Goal: Task Accomplishment & Management: Manage account settings

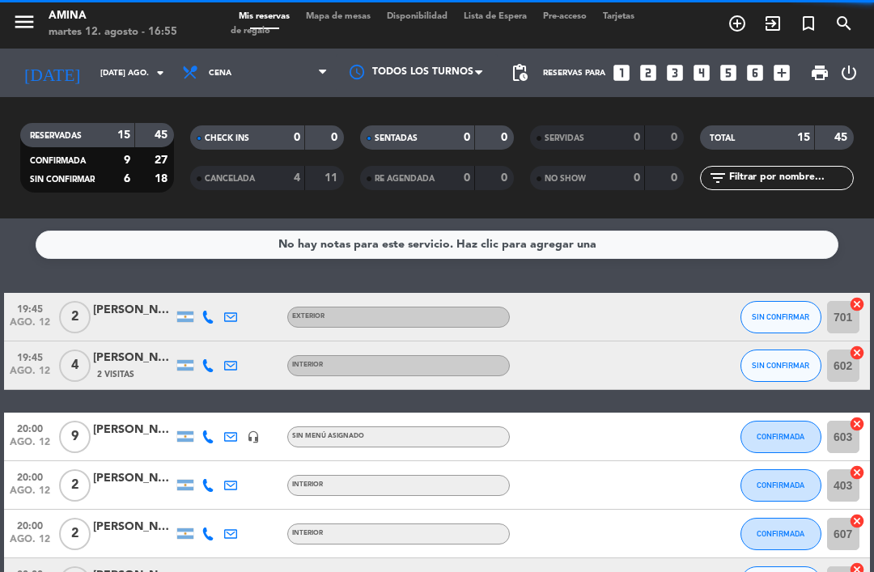
click at [732, 34] on span "add_circle_outline" at bounding box center [737, 23] width 36 height 27
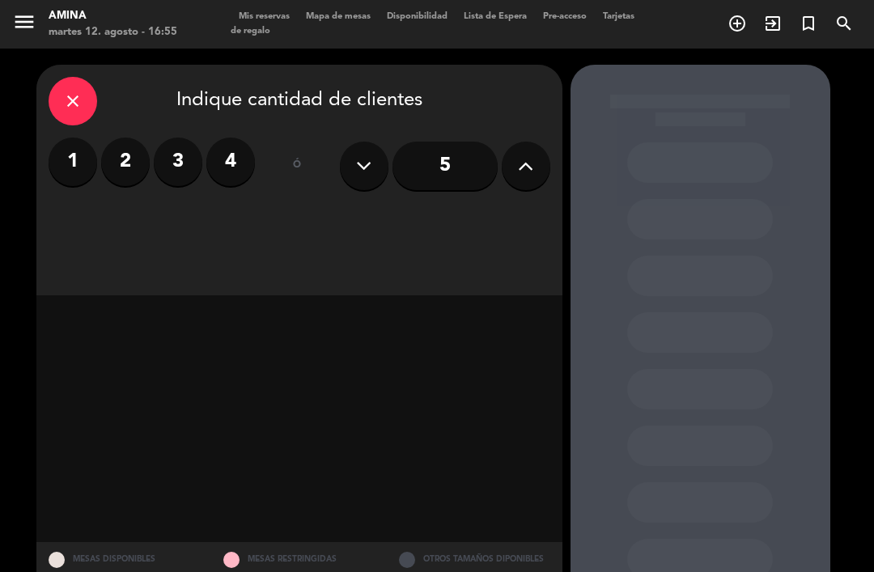
click at [116, 174] on label "2" at bounding box center [125, 161] width 49 height 49
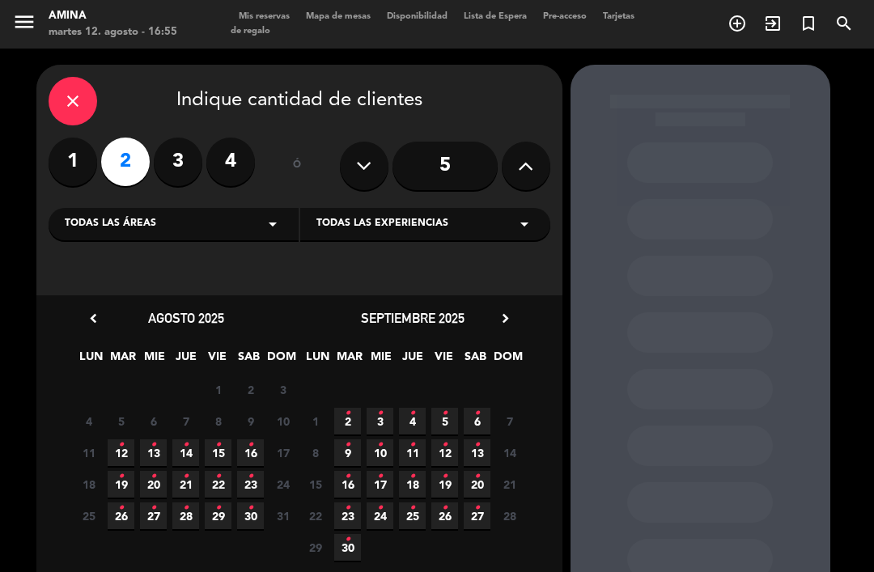
click at [121, 442] on icon "•" at bounding box center [121, 445] width 6 height 26
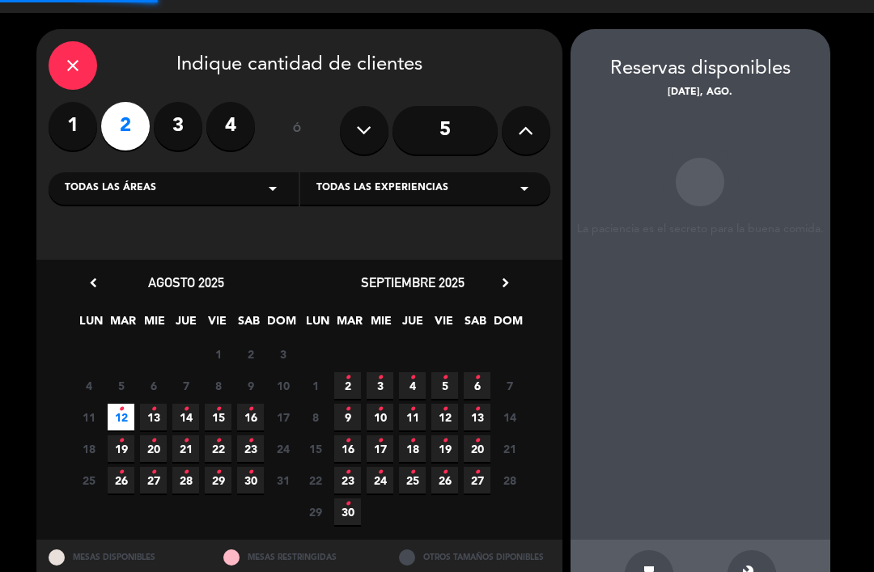
scroll to position [27, 0]
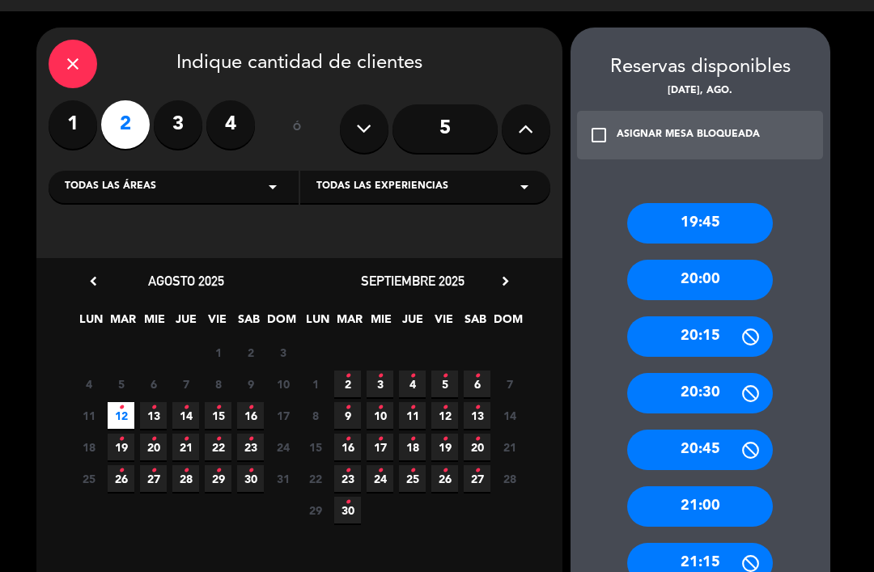
click at [780, 497] on div "19:45 20:00 20:15 20:30 20:45 21:00 21:15 21:30 21:45 22:00 22:15 22:30" at bounding box center [700, 527] width 260 height 712
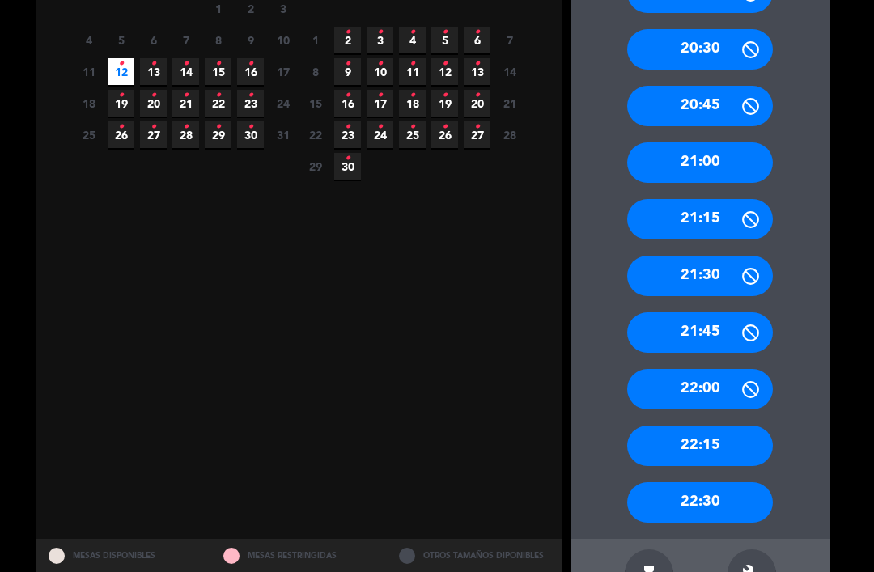
scroll to position [381, 0]
click at [709, 425] on div "22:15" at bounding box center [700, 445] width 146 height 40
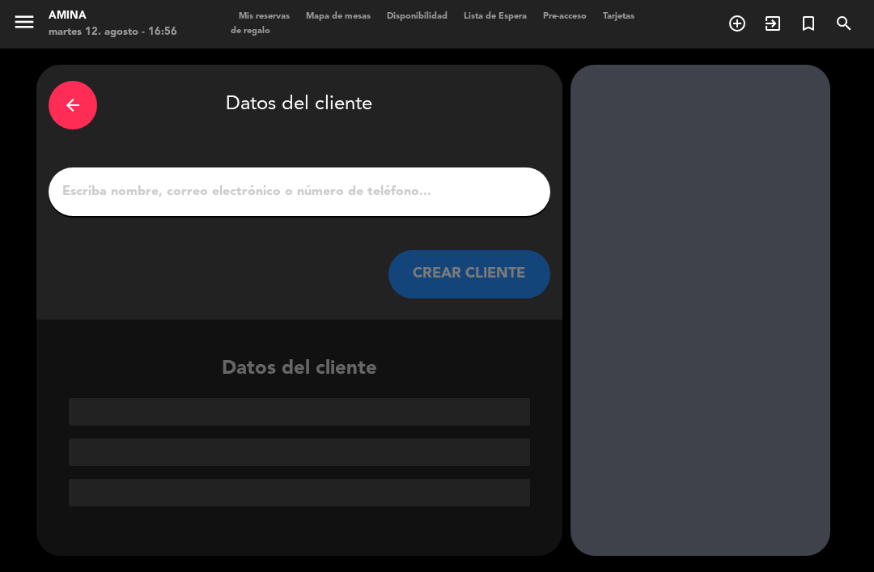
scroll to position [0, 0]
click at [399, 180] on input "1" at bounding box center [299, 191] width 477 height 23
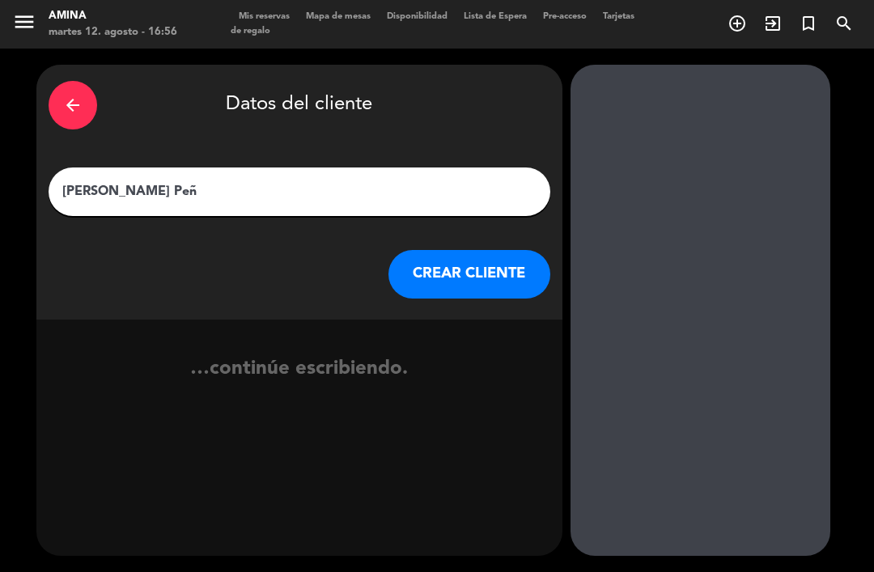
type input "[PERSON_NAME]"
click at [479, 251] on button "CREAR CLIENTE" at bounding box center [469, 274] width 162 height 49
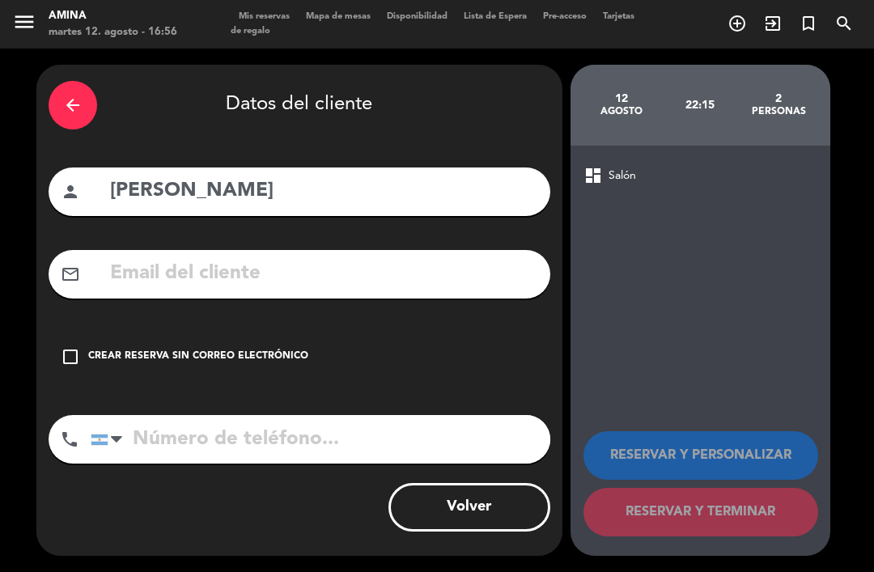
click at [242, 349] on div "Crear reserva sin correo electrónico" at bounding box center [198, 357] width 220 height 16
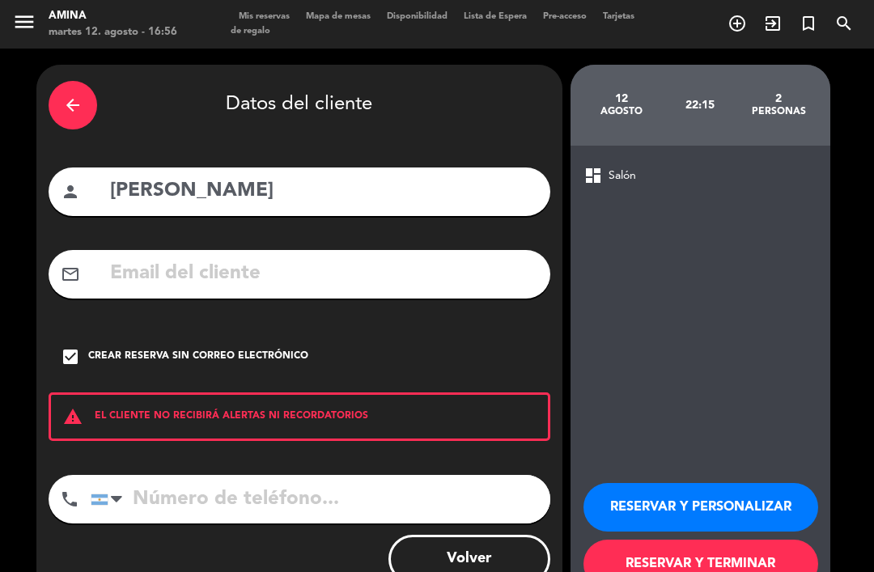
click at [746, 483] on button "RESERVAR Y PERSONALIZAR" at bounding box center [700, 507] width 235 height 49
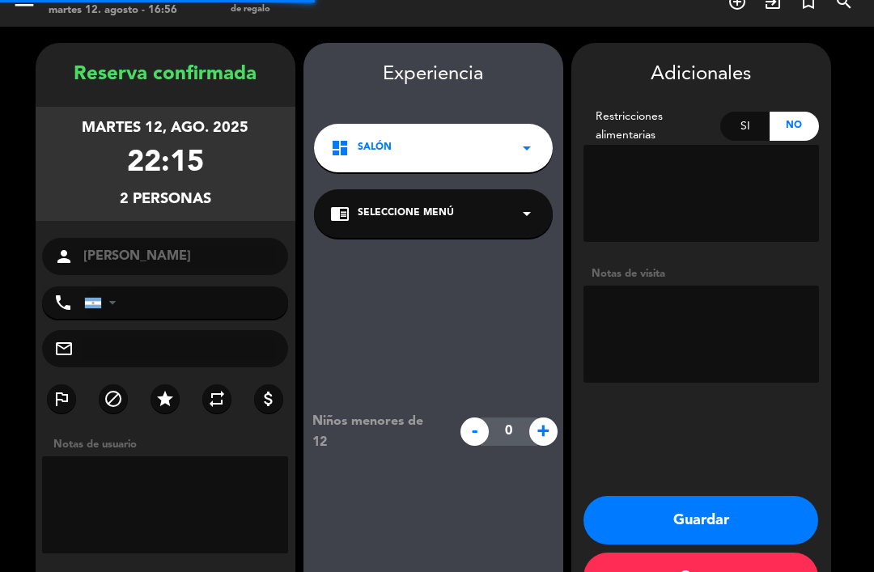
scroll to position [42, 0]
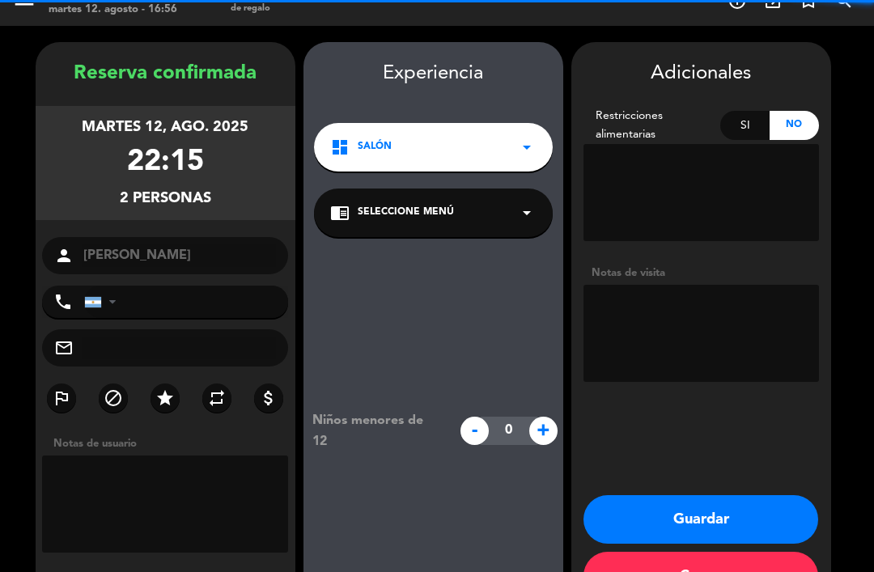
click at [715, 285] on textarea at bounding box center [700, 333] width 235 height 97
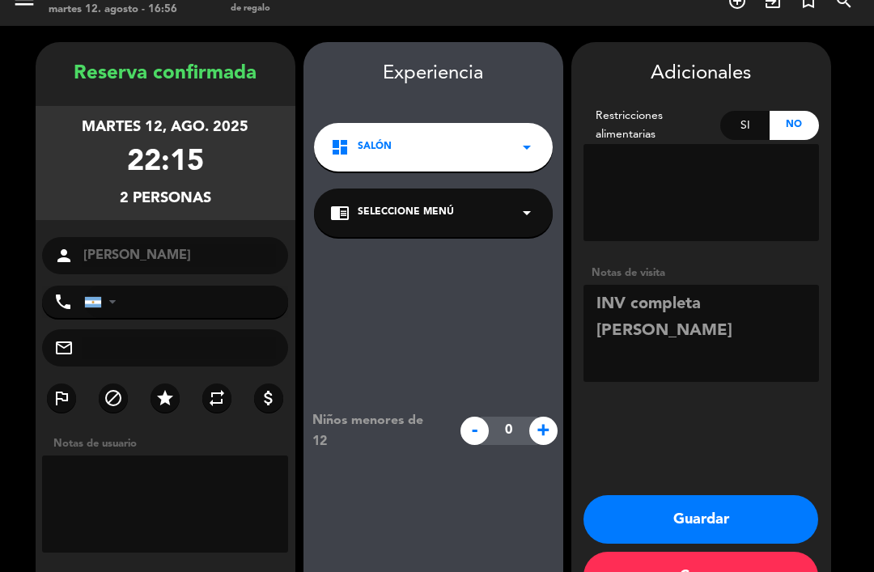
type textarea "INV completa [PERSON_NAME]"
click at [739, 495] on button "Guardar" at bounding box center [700, 519] width 235 height 49
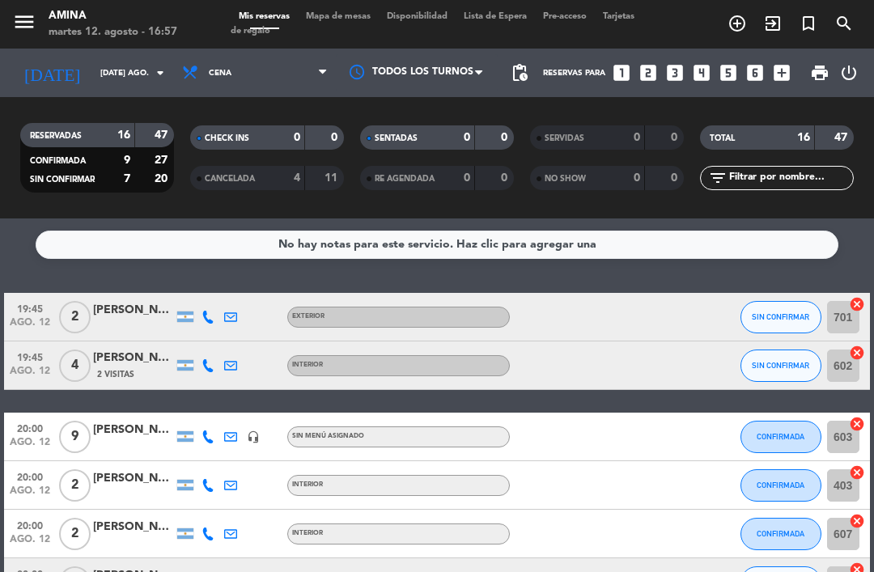
click at [346, 16] on span "Mapa de mesas" at bounding box center [338, 16] width 81 height 9
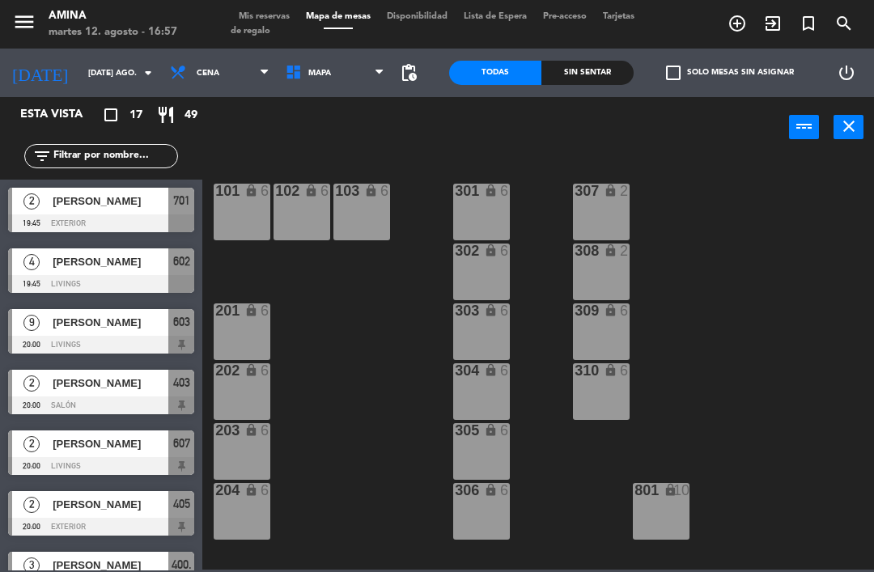
click at [273, 16] on span "Mis reservas" at bounding box center [264, 16] width 67 height 9
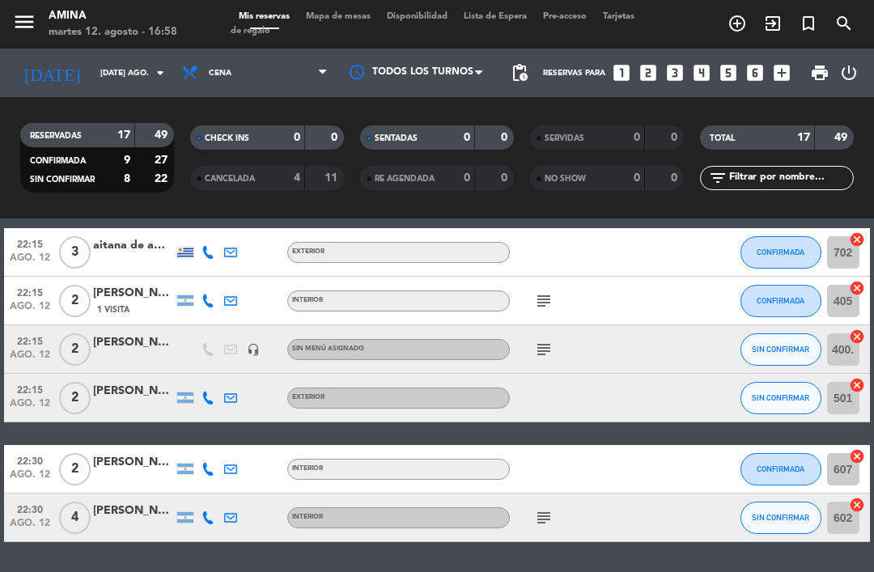
scroll to position [666, 0]
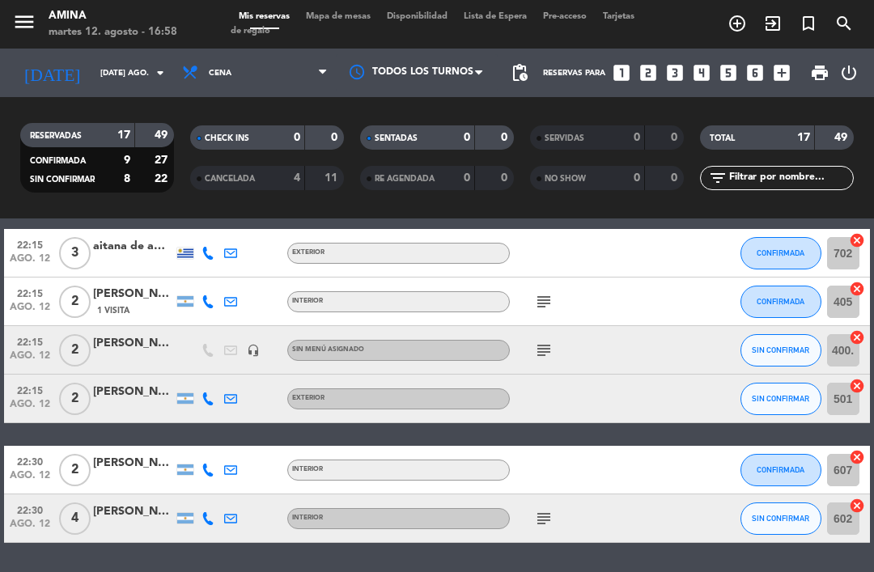
click at [771, 394] on span "SIN CONFIRMAR" at bounding box center [779, 398] width 57 height 9
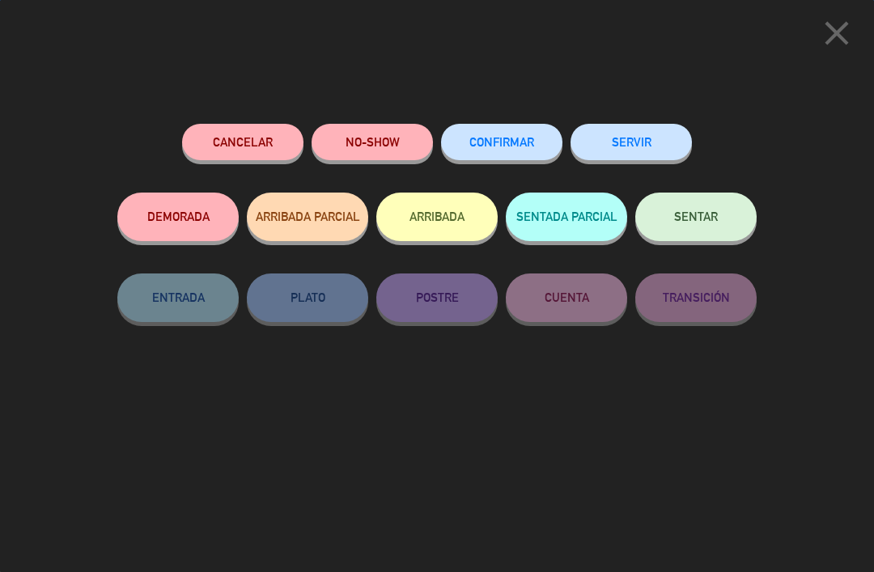
click at [514, 129] on button "CONFIRMAR" at bounding box center [501, 142] width 121 height 36
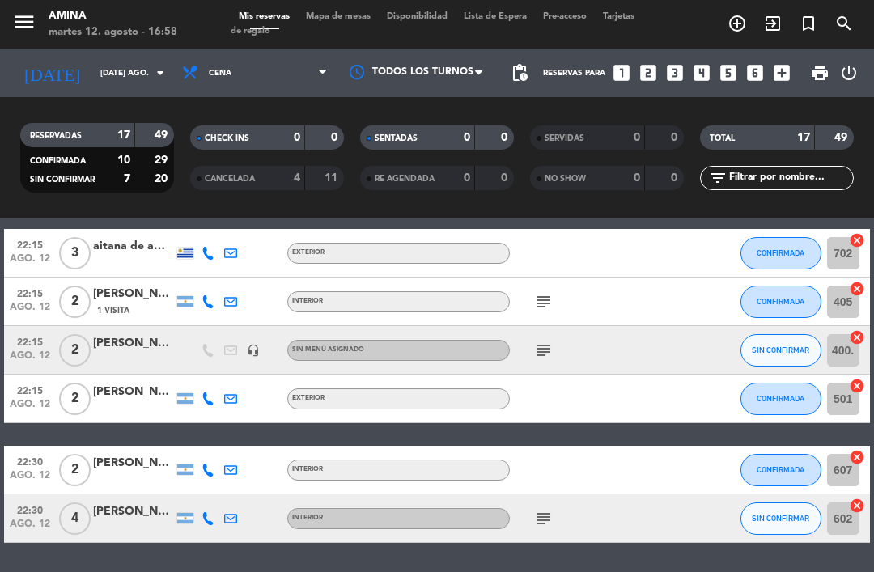
scroll to position [43, 0]
click at [782, 334] on button "SIN CONFIRMAR" at bounding box center [780, 350] width 81 height 32
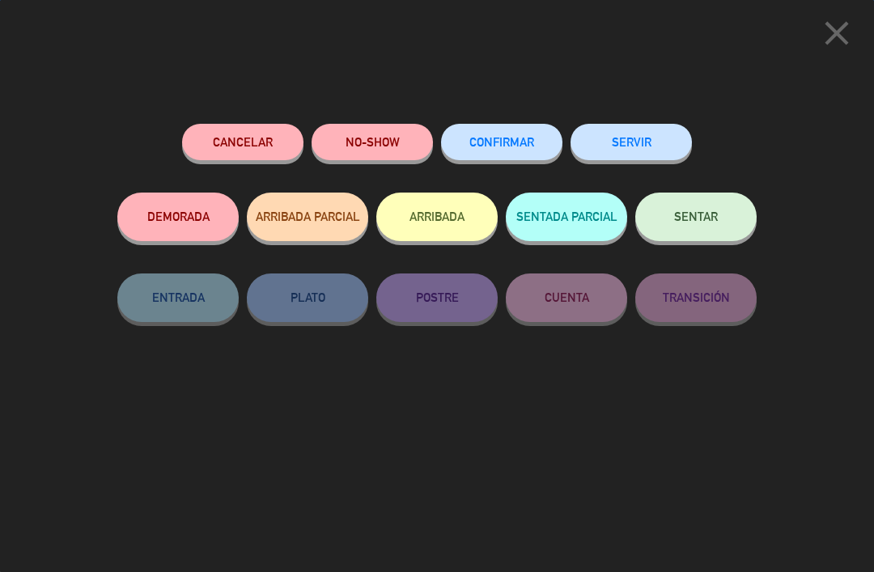
click at [504, 132] on button "CONFIRMAR" at bounding box center [501, 142] width 121 height 36
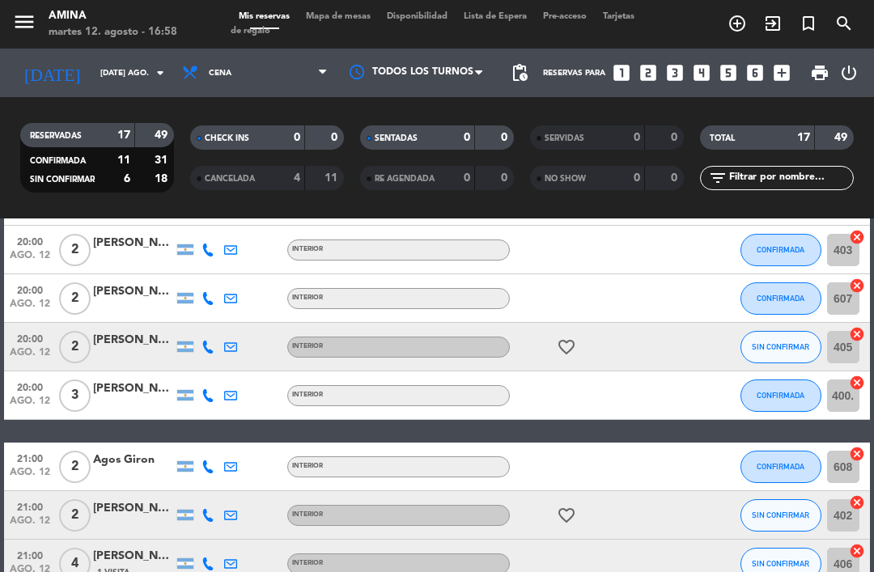
scroll to position [231, 0]
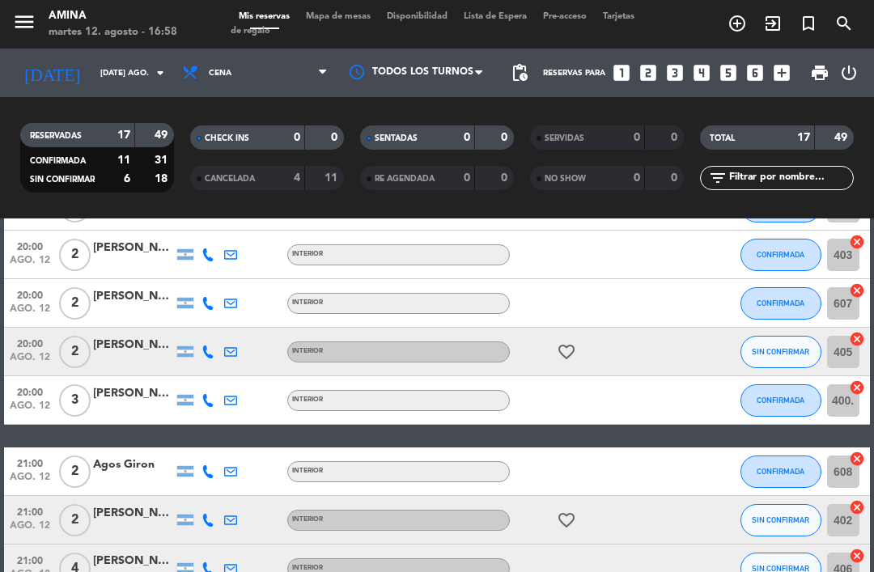
click at [337, 12] on span "Mapa de mesas" at bounding box center [338, 16] width 81 height 9
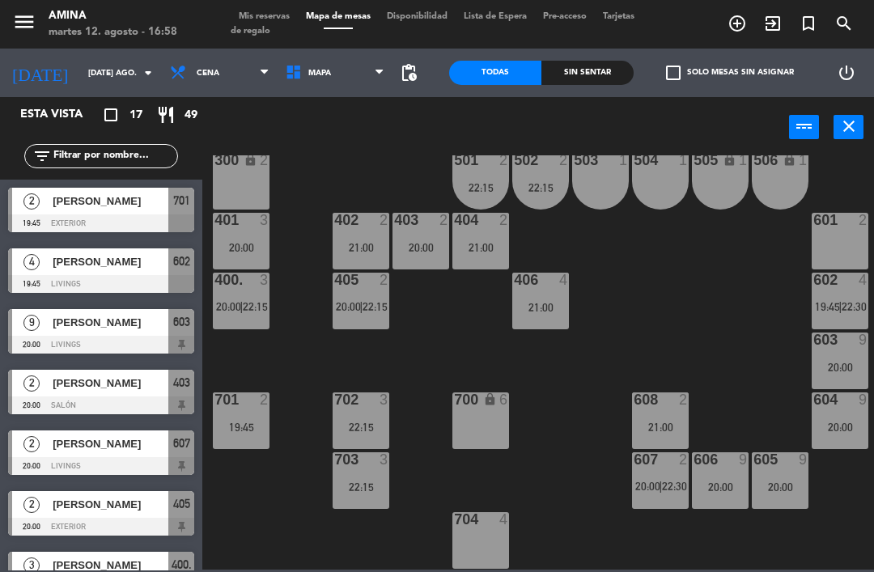
scroll to position [450, 1]
click at [240, 294] on div "400. 3 20:00 | 22:15" at bounding box center [241, 301] width 57 height 57
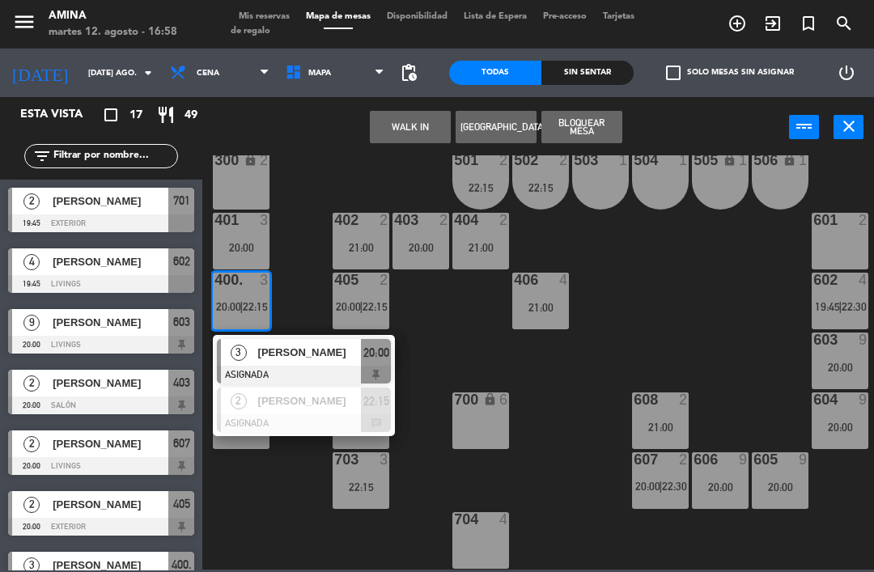
click at [306, 409] on div "[PERSON_NAME]" at bounding box center [308, 400] width 105 height 27
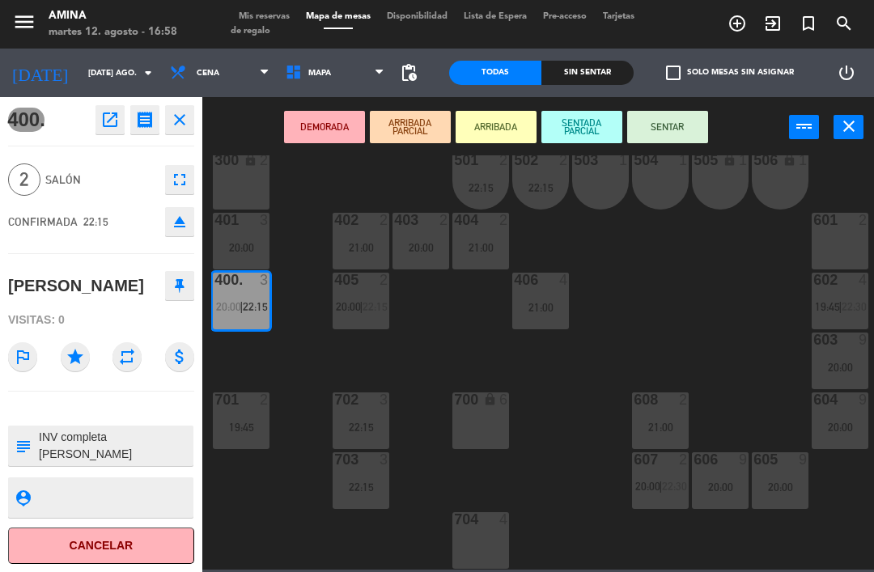
click at [835, 243] on div "601 2" at bounding box center [839, 241] width 57 height 57
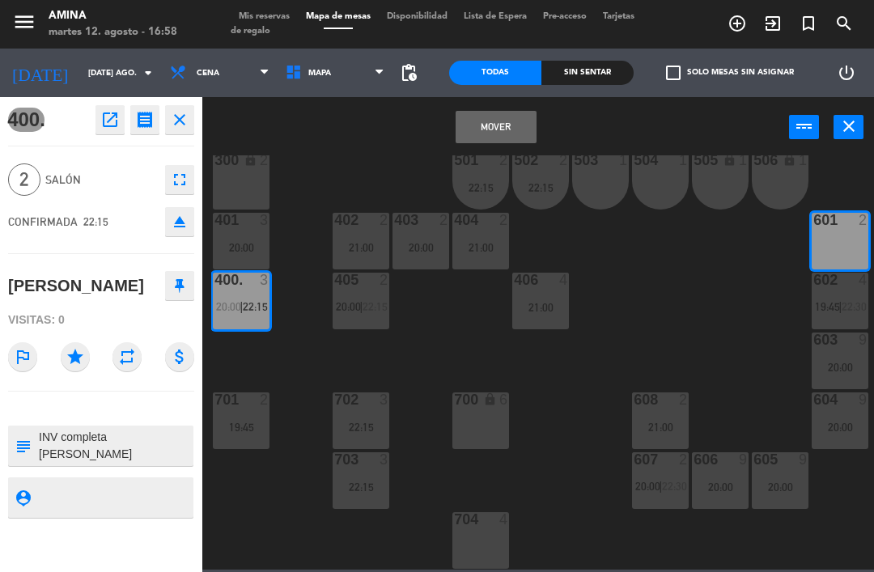
click at [496, 121] on button "Mover" at bounding box center [495, 127] width 81 height 32
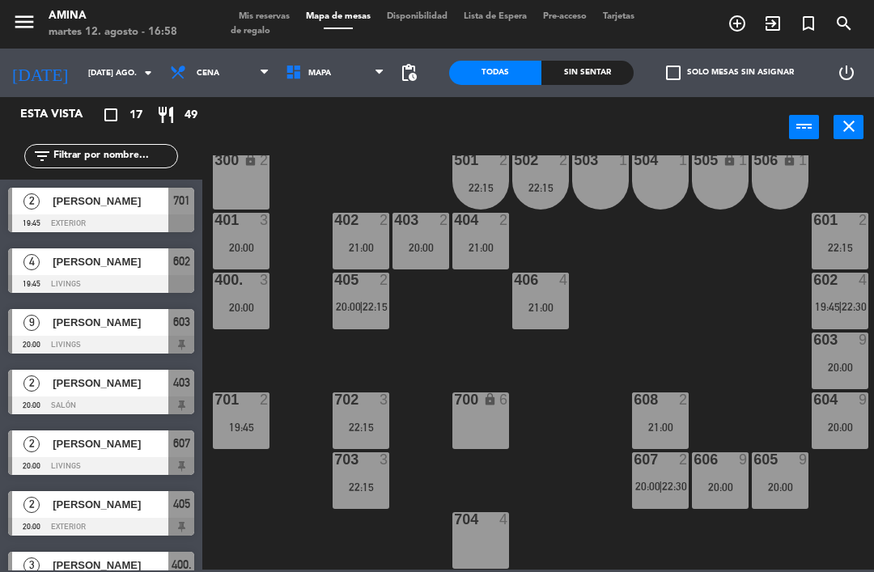
scroll to position [125, 0]
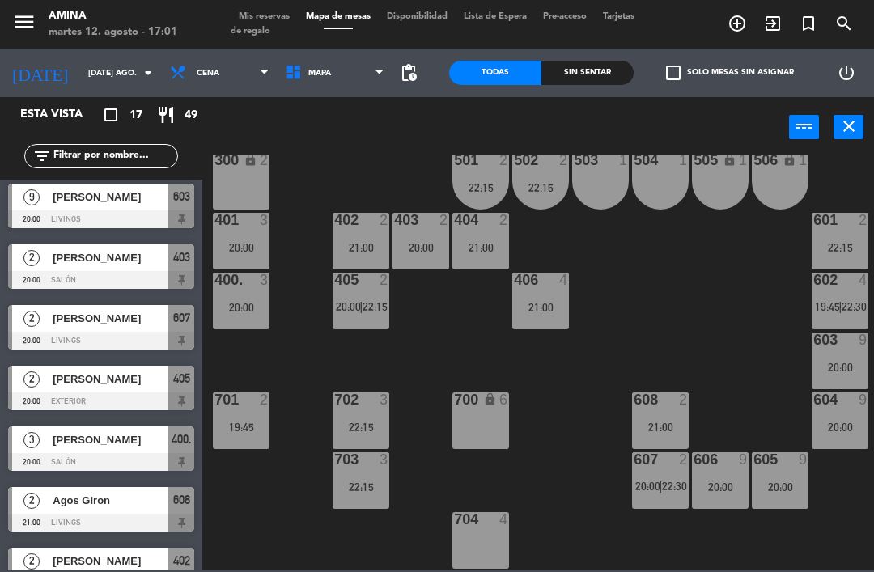
click at [258, 15] on span "Mis reservas" at bounding box center [264, 16] width 67 height 9
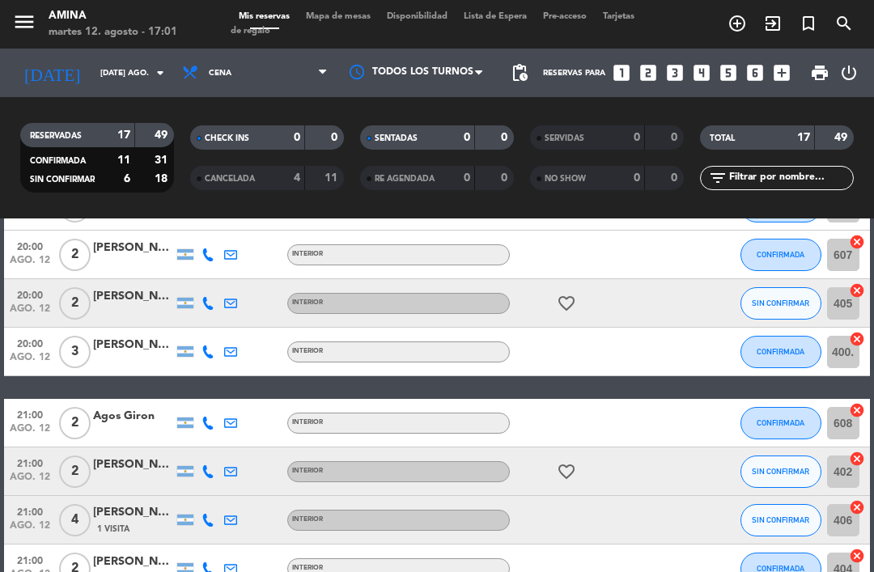
scroll to position [273, 0]
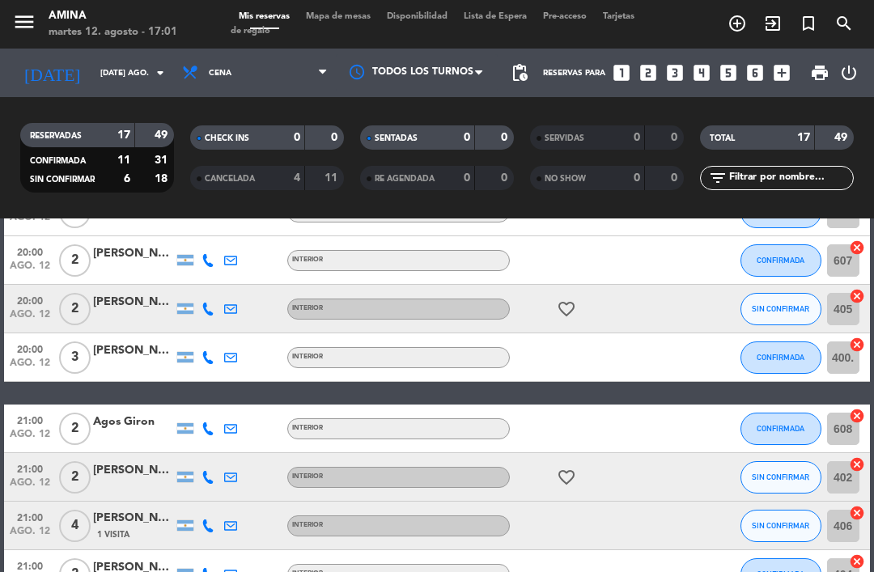
click at [556, 309] on icon "favorite_border" at bounding box center [565, 308] width 19 height 19
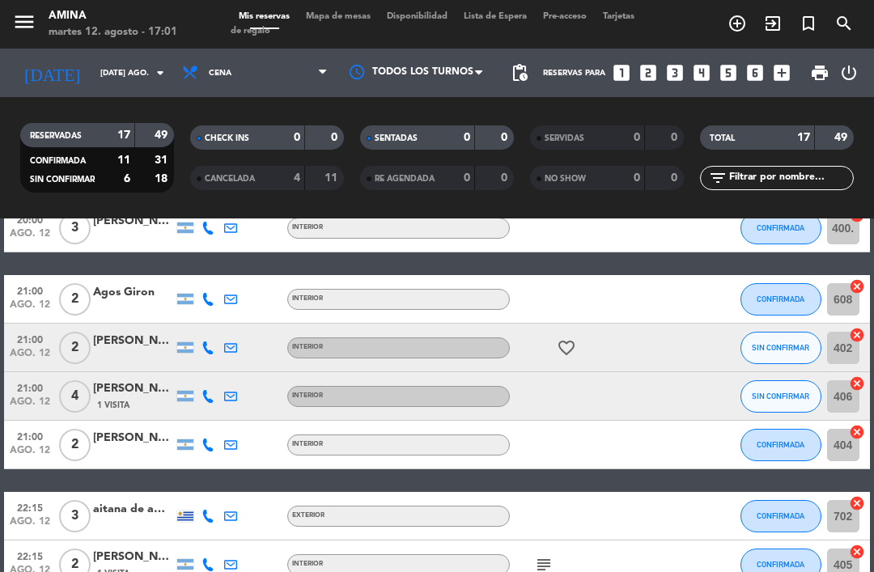
scroll to position [404, 0]
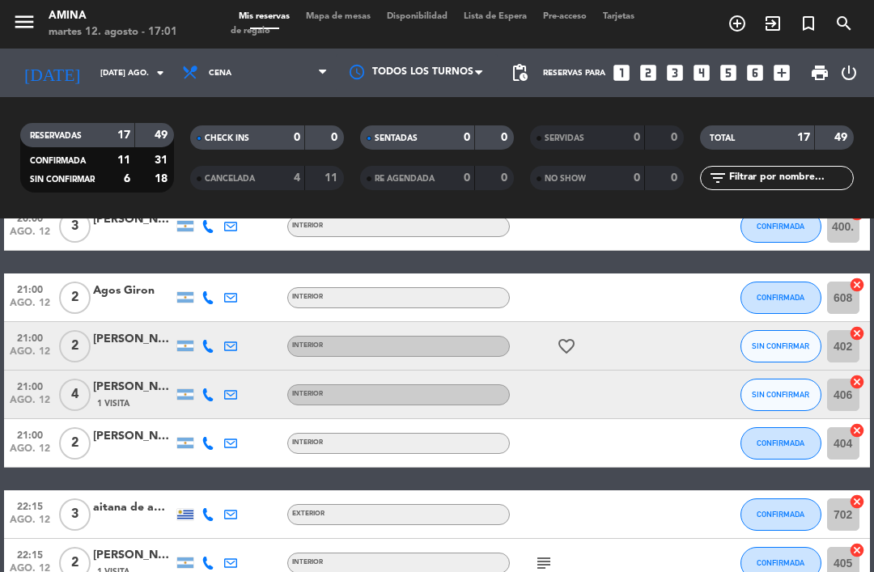
click at [549, 339] on div "favorite_border" at bounding box center [578, 346] width 136 height 48
click at [573, 339] on icon "favorite_border" at bounding box center [565, 345] width 19 height 19
click at [351, 35] on div "Mis reservas Mapa de mesas Disponibilidad Lista de Espera Pre-acceso Tarjetas d…" at bounding box center [437, 24] width 412 height 29
click at [349, 12] on span "Mapa de mesas" at bounding box center [338, 16] width 81 height 9
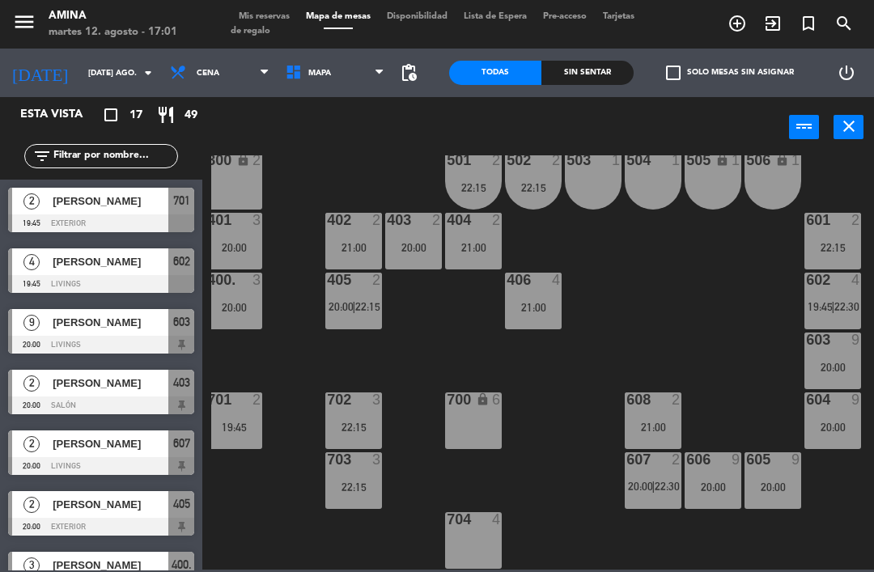
scroll to position [450, 8]
click at [656, 421] on div "21:00" at bounding box center [652, 426] width 57 height 11
click at [752, 294] on div "101 lock 6 102 lock 6 103 lock 6 301 lock 6 307 lock 2 302 lock 6 308 lock 2 20…" at bounding box center [542, 362] width 662 height 414
click at [284, 6] on div "menu [PERSON_NAME] 12. [PERSON_NAME] - 17:01 Mis reservas Mapa de mesas Disponi…" at bounding box center [437, 24] width 874 height 49
click at [269, 13] on span "Mis reservas" at bounding box center [264, 16] width 67 height 9
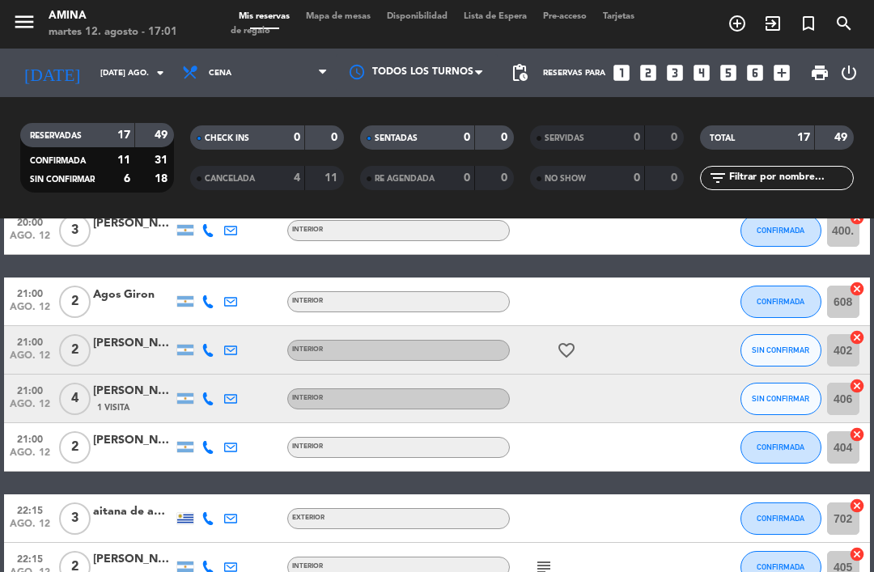
scroll to position [419, 0]
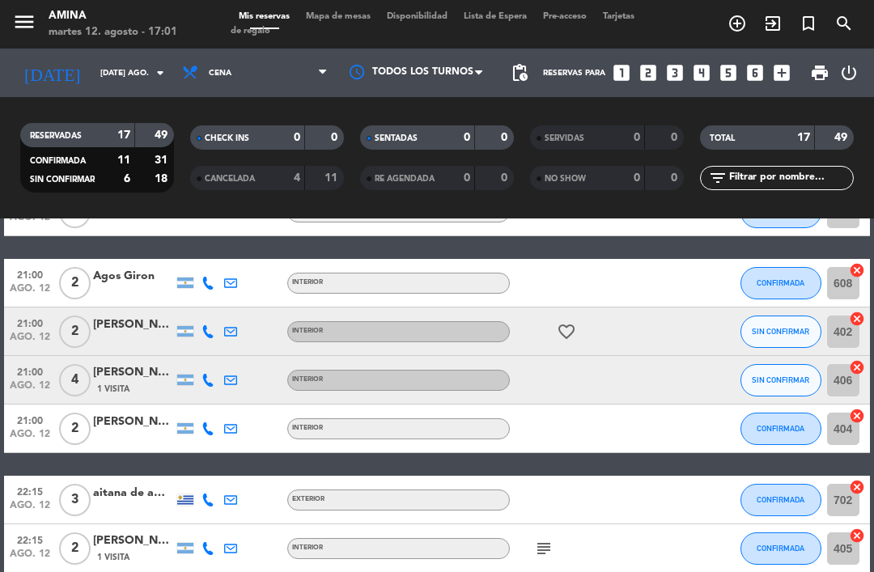
click at [342, 19] on span "Mapa de mesas" at bounding box center [338, 16] width 81 height 9
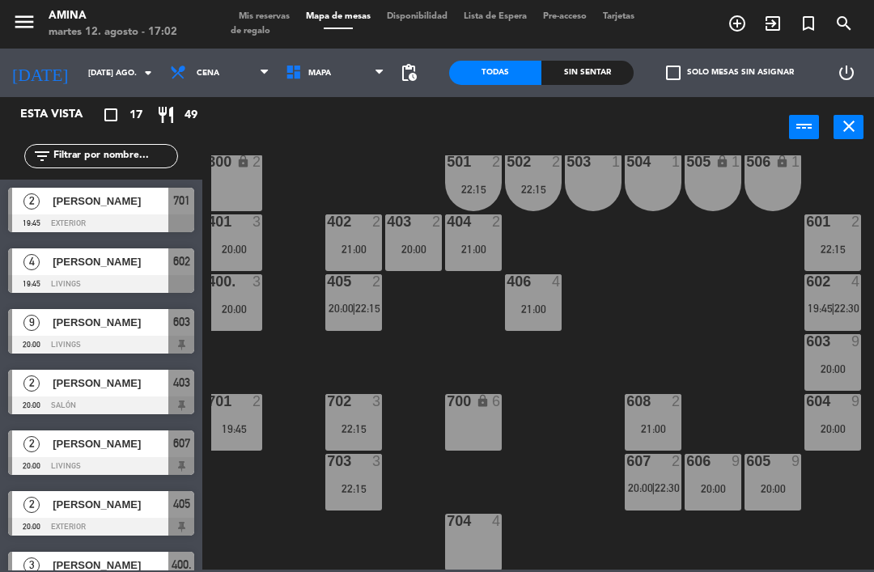
scroll to position [449, 8]
click at [641, 417] on div "608 2 21:00" at bounding box center [652, 421] width 57 height 57
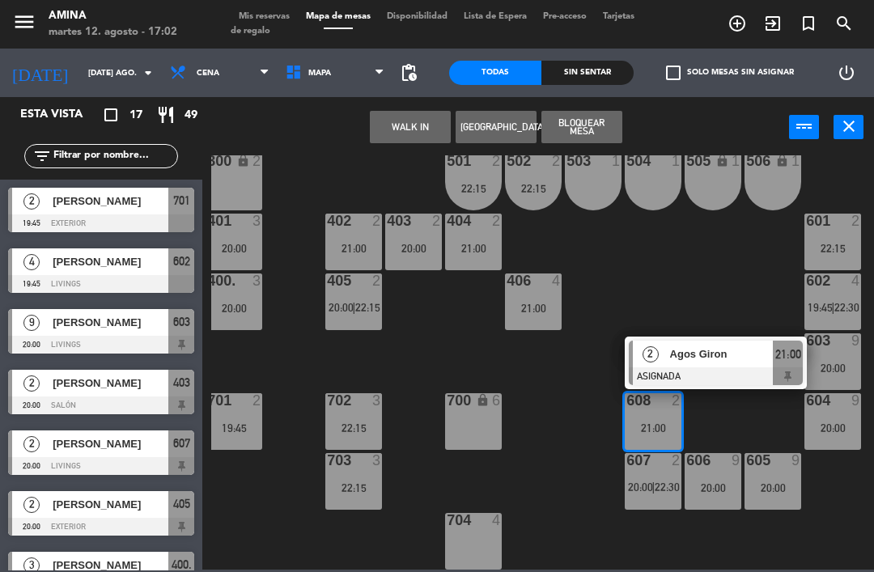
click at [705, 357] on span "Agos Giron" at bounding box center [722, 353] width 104 height 17
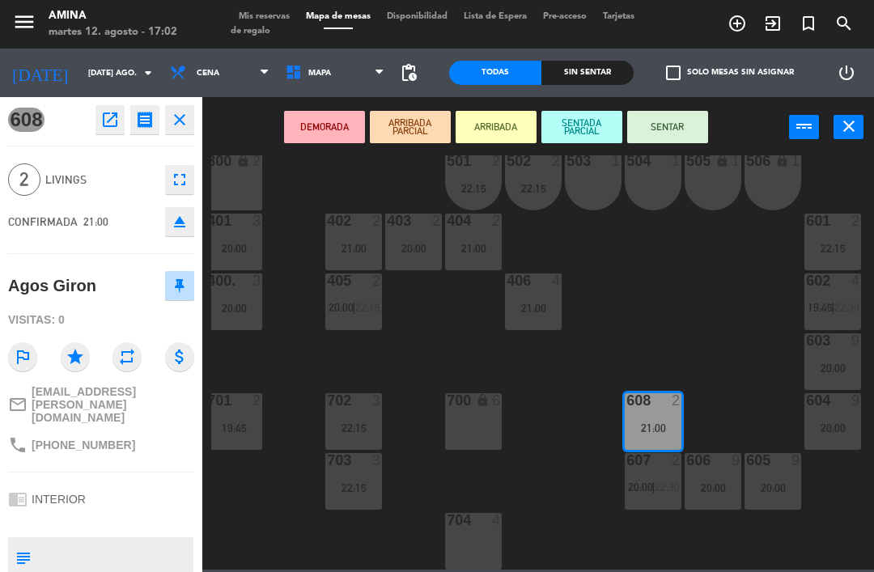
click at [342, 237] on div "402 2 21:00" at bounding box center [353, 242] width 57 height 57
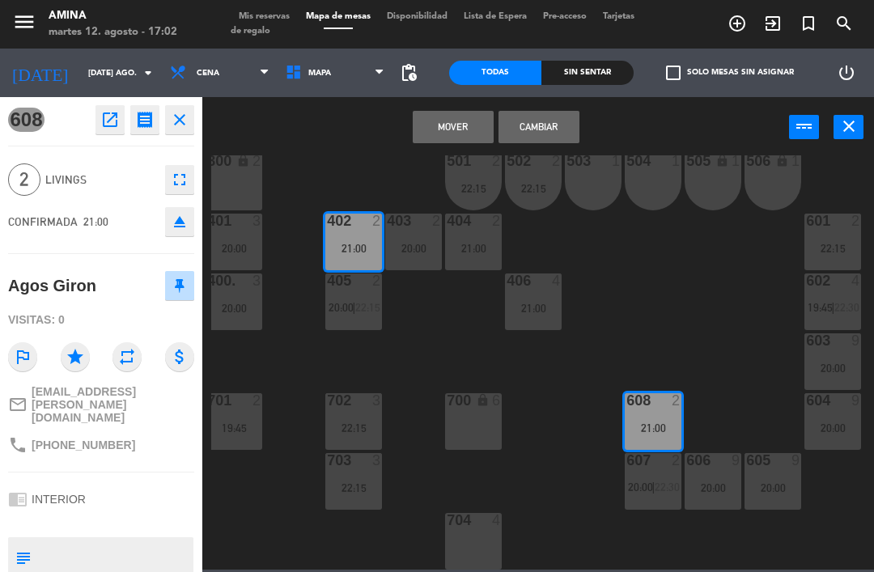
click at [565, 119] on button "Cambiar" at bounding box center [538, 127] width 81 height 32
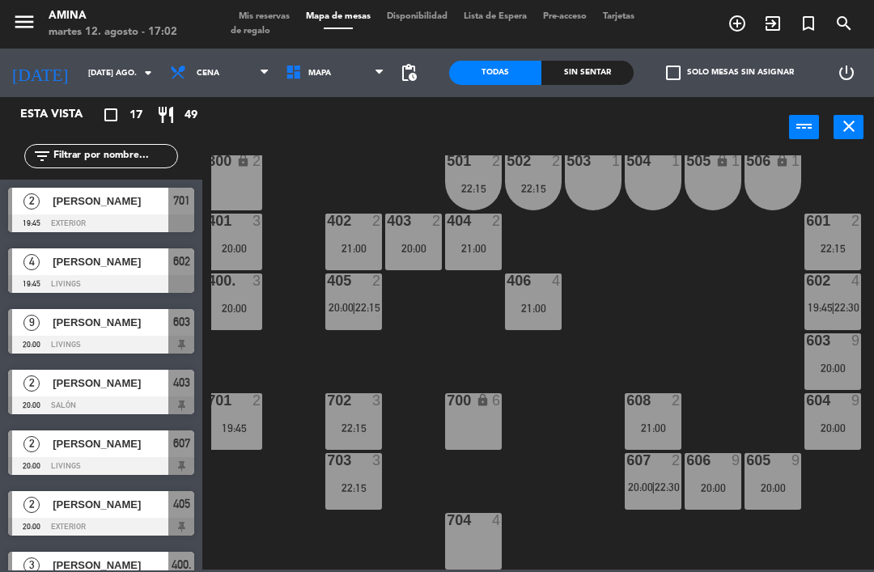
scroll to position [0, 0]
click at [648, 417] on div "608 2 21:00" at bounding box center [652, 421] width 57 height 57
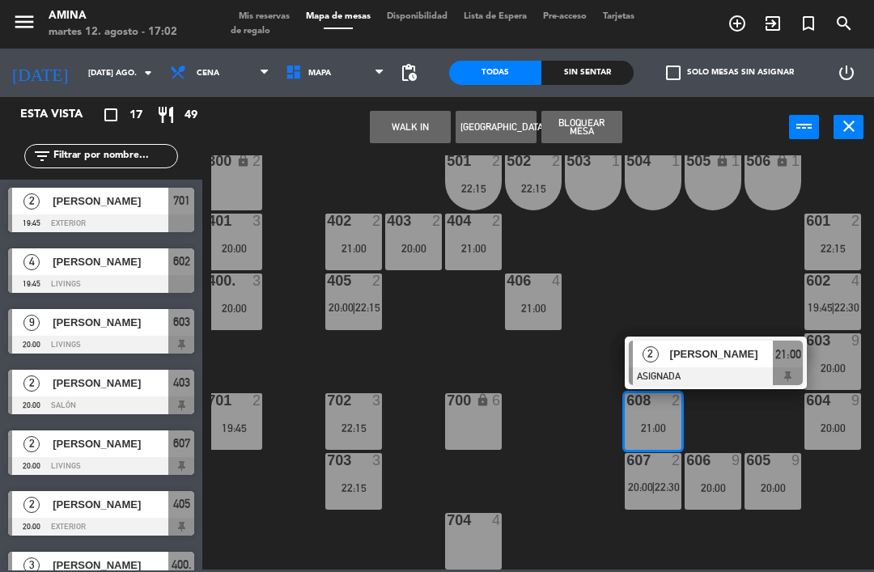
click at [252, 15] on span "Mis reservas" at bounding box center [264, 16] width 67 height 9
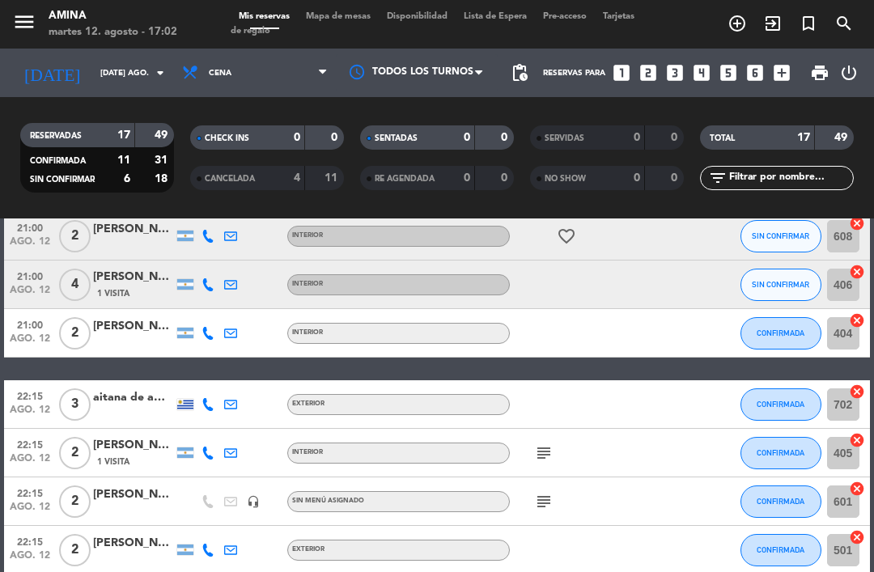
scroll to position [615, 0]
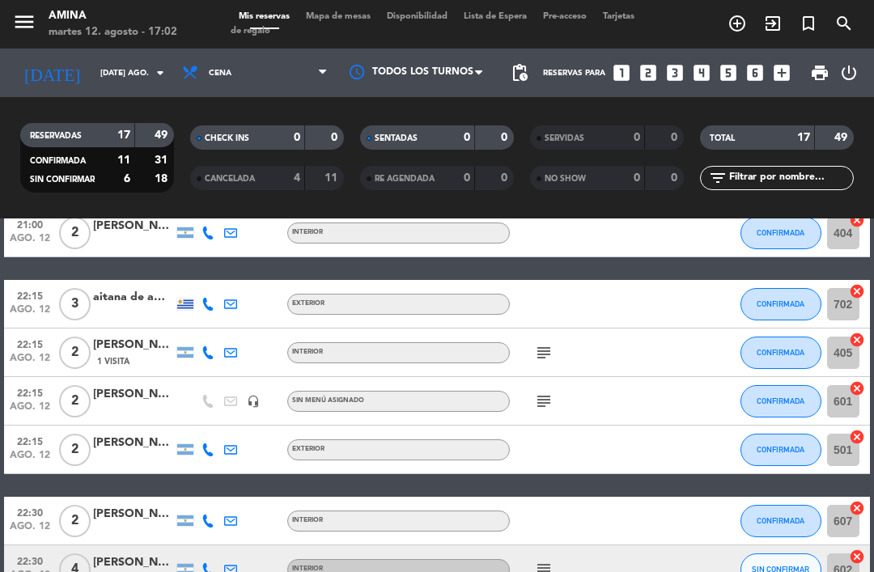
click at [543, 349] on icon "subject" at bounding box center [543, 352] width 19 height 19
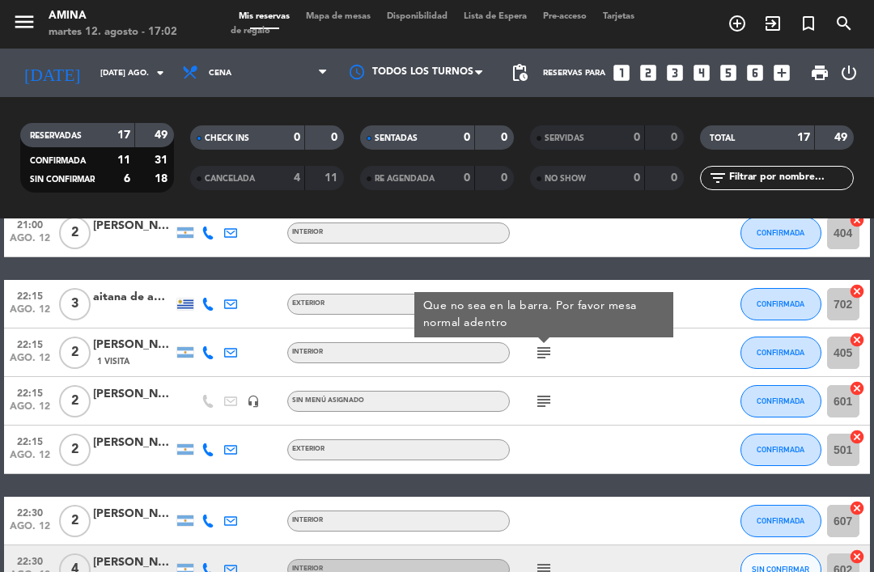
click at [536, 397] on icon "subject" at bounding box center [543, 400] width 19 height 19
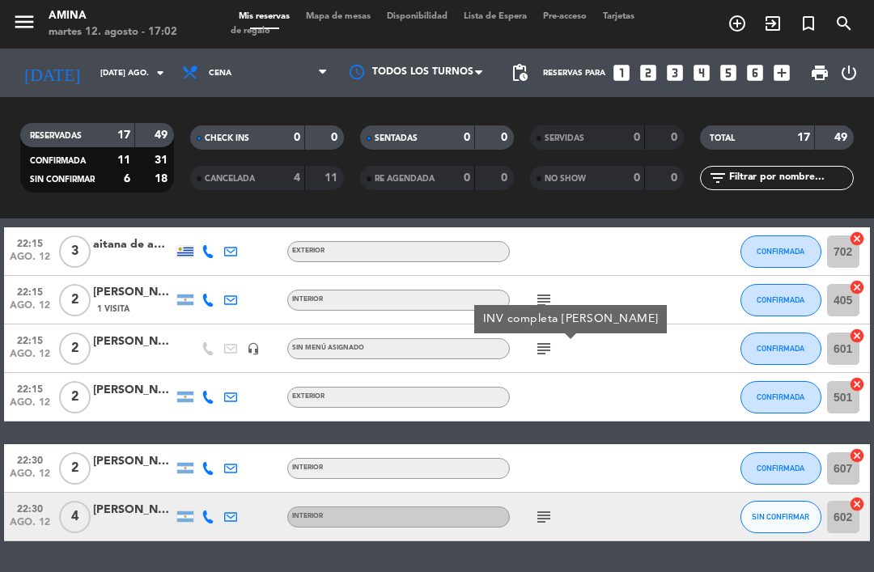
scroll to position [666, 0]
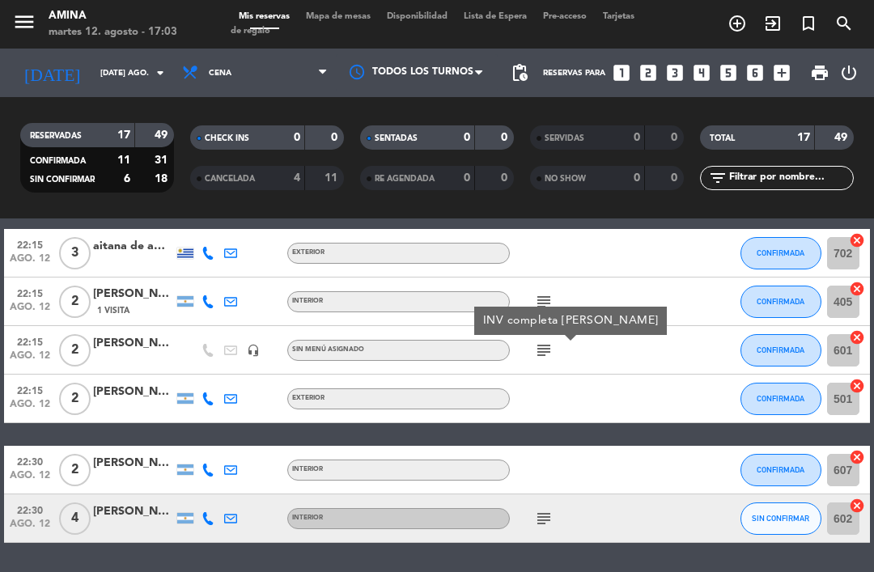
click at [537, 518] on icon "subject" at bounding box center [543, 518] width 19 height 19
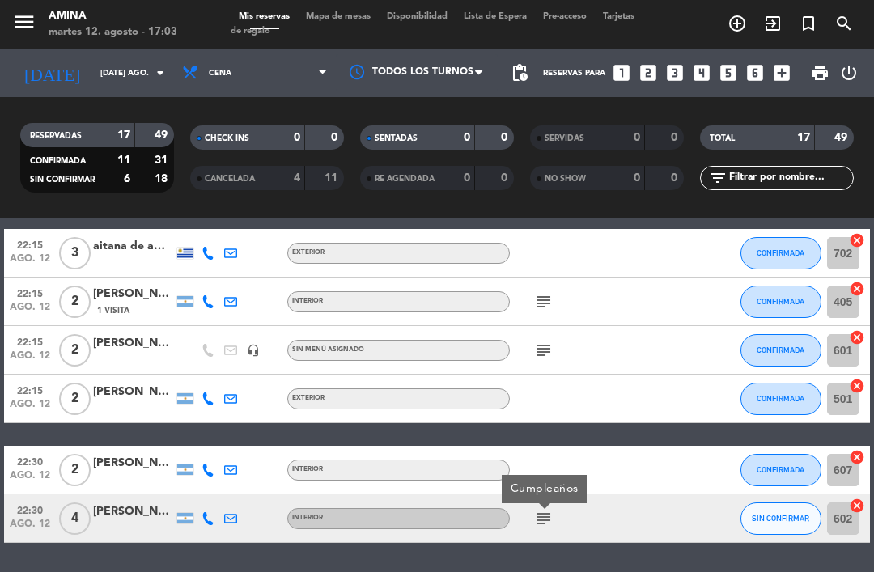
click at [538, 511] on icon "subject" at bounding box center [543, 518] width 19 height 19
click at [546, 509] on icon "subject" at bounding box center [543, 518] width 19 height 19
click at [345, 15] on span "Mapa de mesas" at bounding box center [338, 16] width 81 height 9
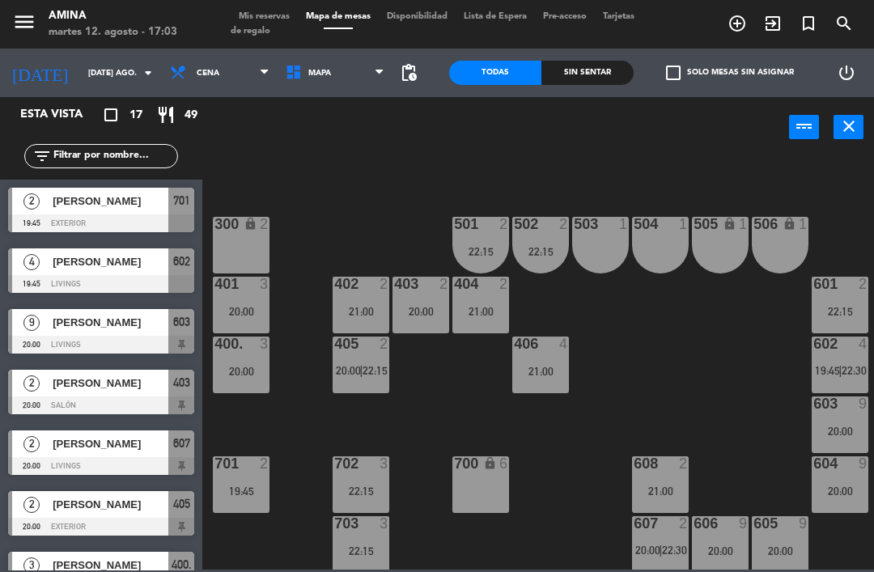
scroll to position [412, 1]
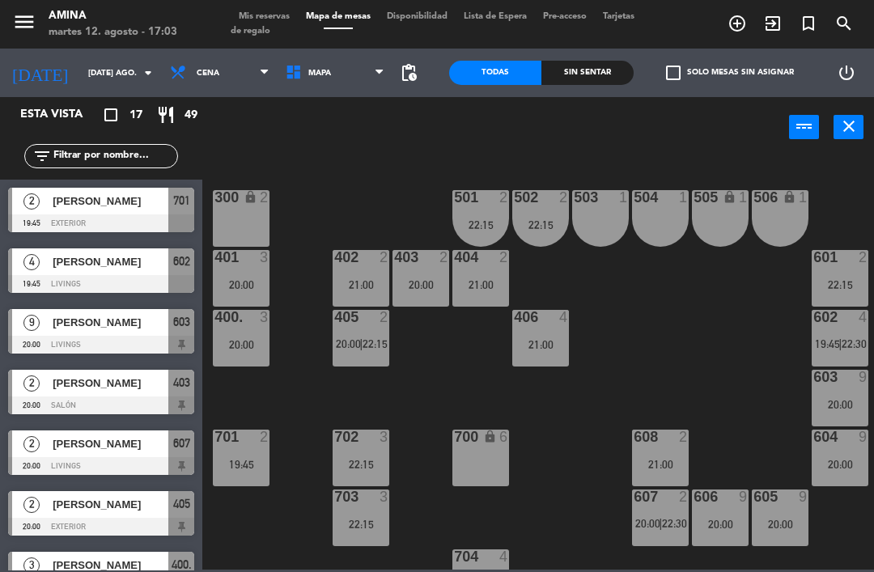
click at [843, 347] on span "22:30" at bounding box center [853, 343] width 25 height 13
click at [709, 381] on div "101 lock 6 102 lock 6 103 lock 6 301 lock 6 307 lock 2 302 lock 6 308 lock 2 20…" at bounding box center [542, 362] width 662 height 414
click at [535, 355] on div "406 4 21:00" at bounding box center [540, 338] width 57 height 57
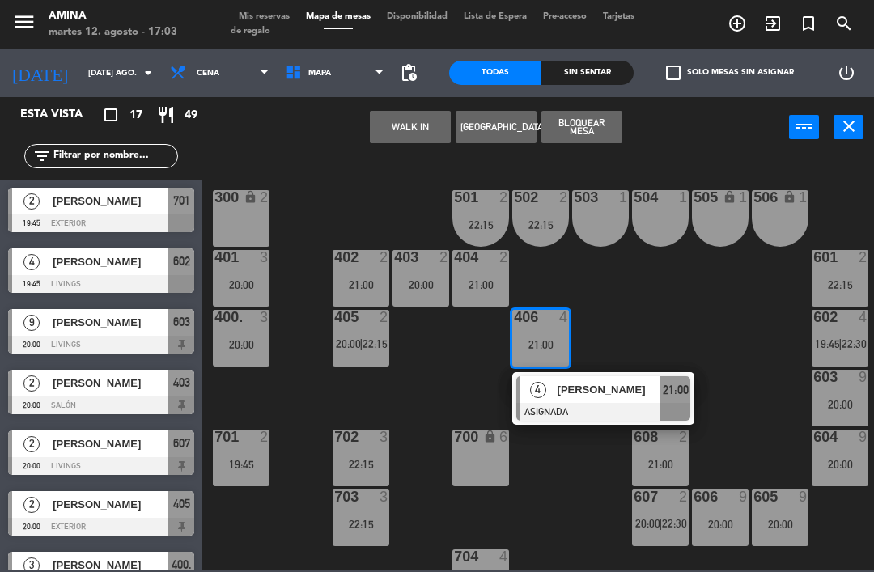
click at [579, 405] on div at bounding box center [603, 412] width 174 height 18
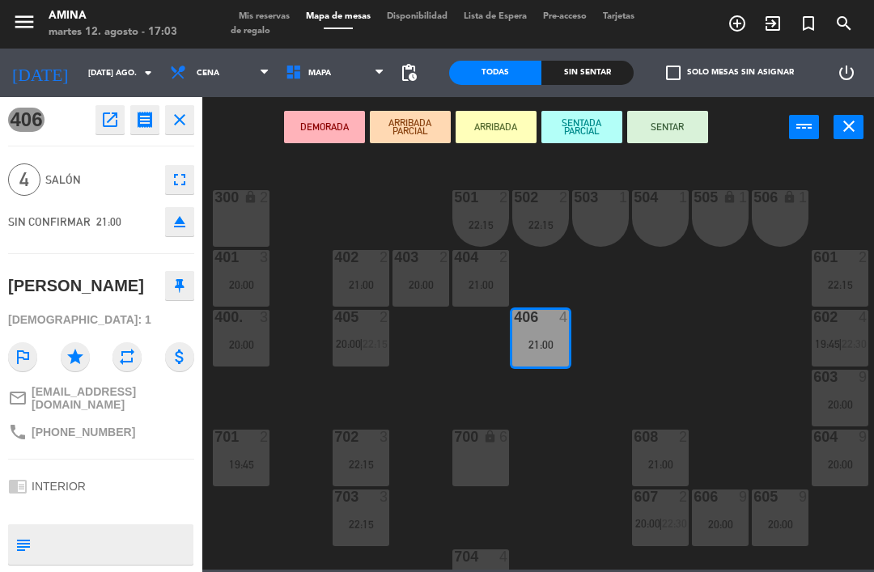
click at [179, 216] on icon "eject" at bounding box center [179, 221] width 19 height 19
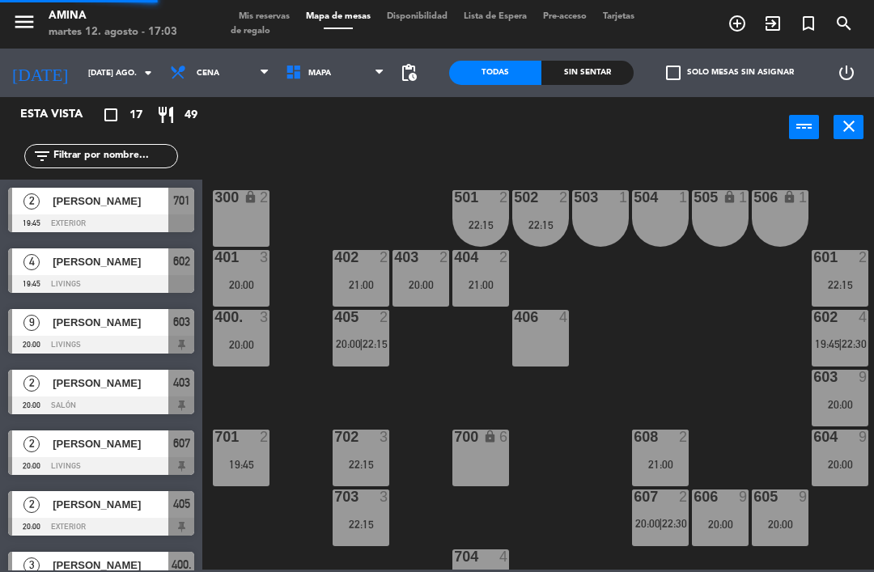
scroll to position [0, 0]
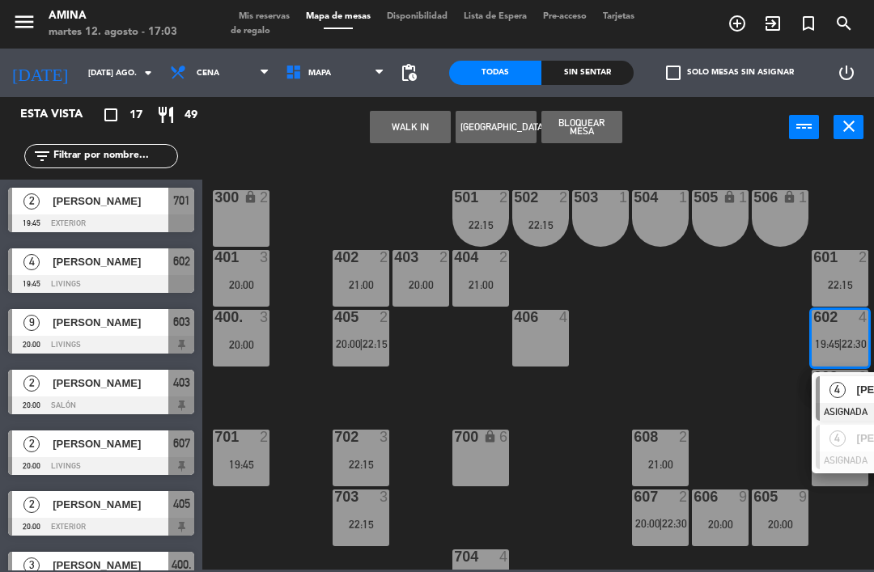
click at [848, 402] on div "4" at bounding box center [836, 389] width 35 height 27
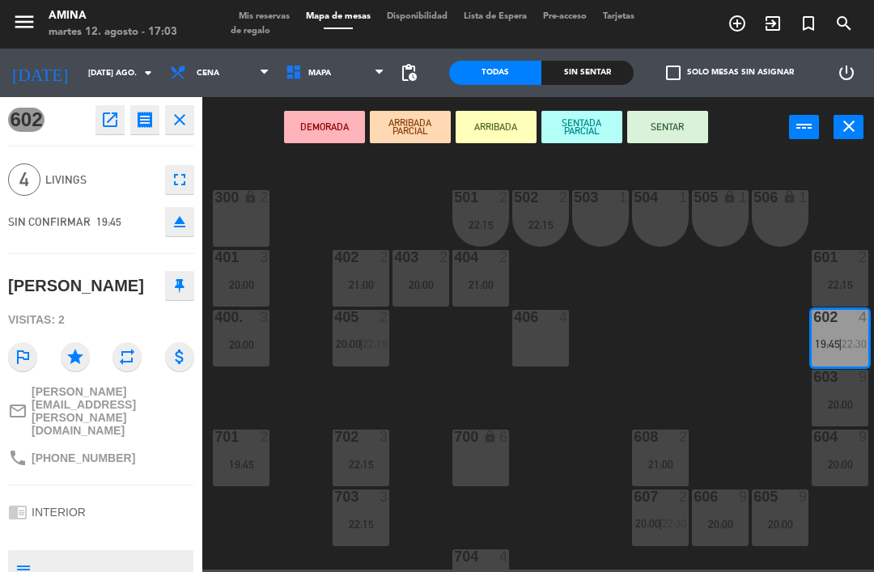
click at [535, 349] on div "406 4" at bounding box center [540, 338] width 57 height 57
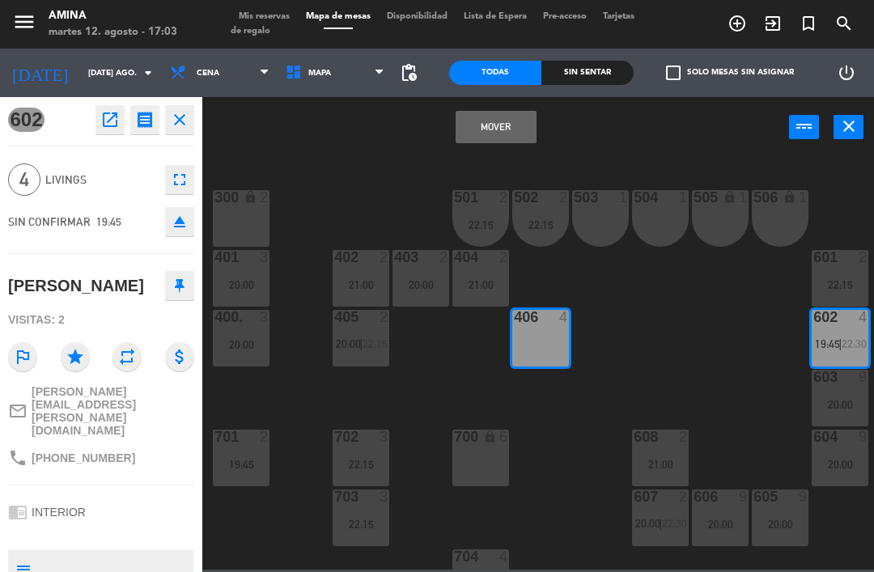
click at [497, 133] on button "Mover" at bounding box center [495, 127] width 81 height 32
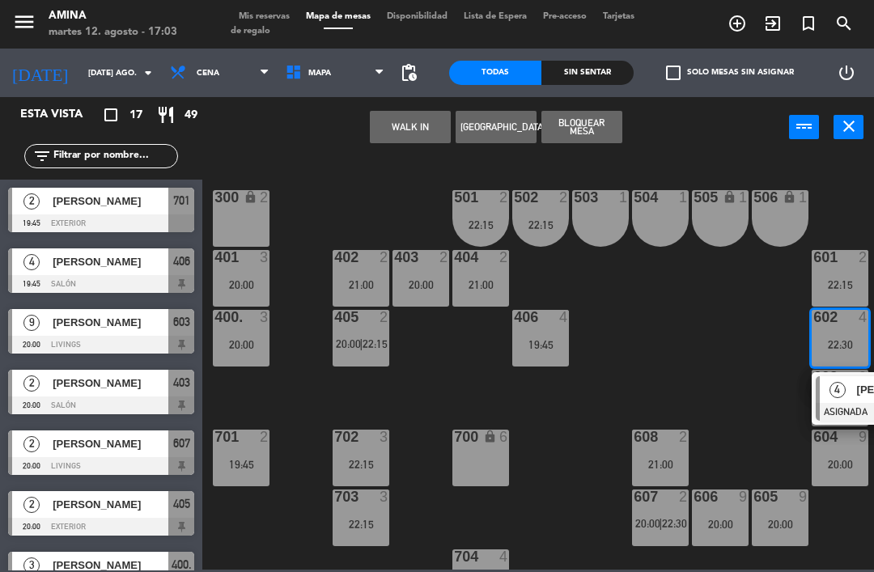
click at [832, 396] on span "4" at bounding box center [837, 390] width 16 height 16
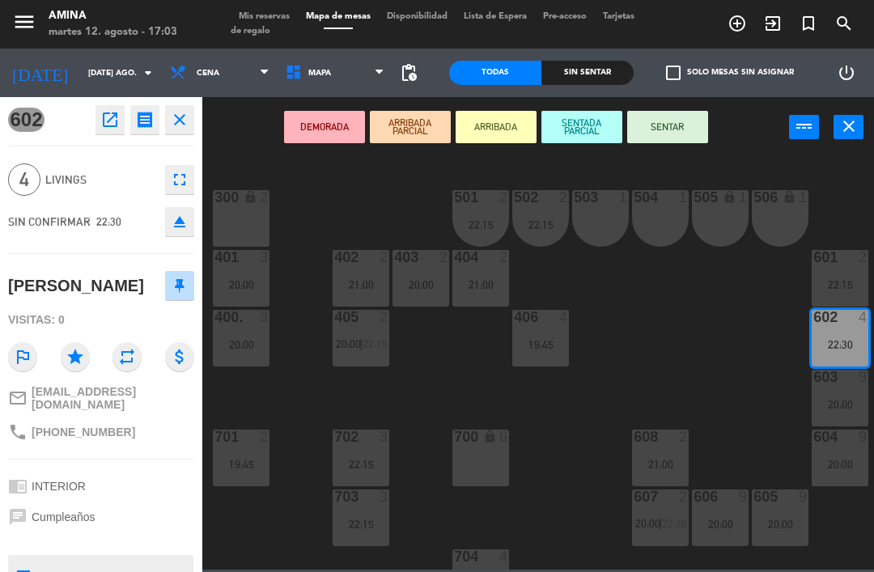
click at [544, 332] on div "406 4 19:45" at bounding box center [540, 338] width 57 height 57
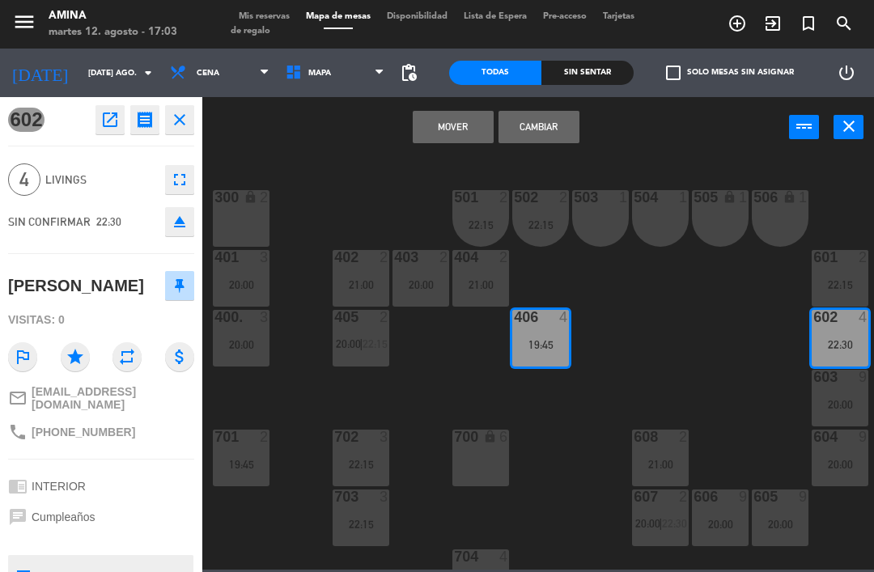
click at [451, 127] on button "Mover" at bounding box center [452, 127] width 81 height 32
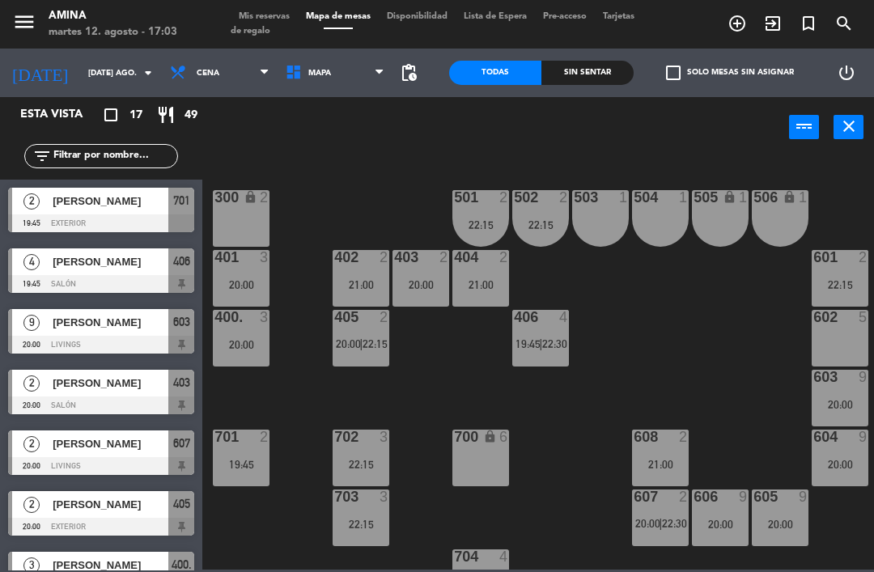
scroll to position [307, 0]
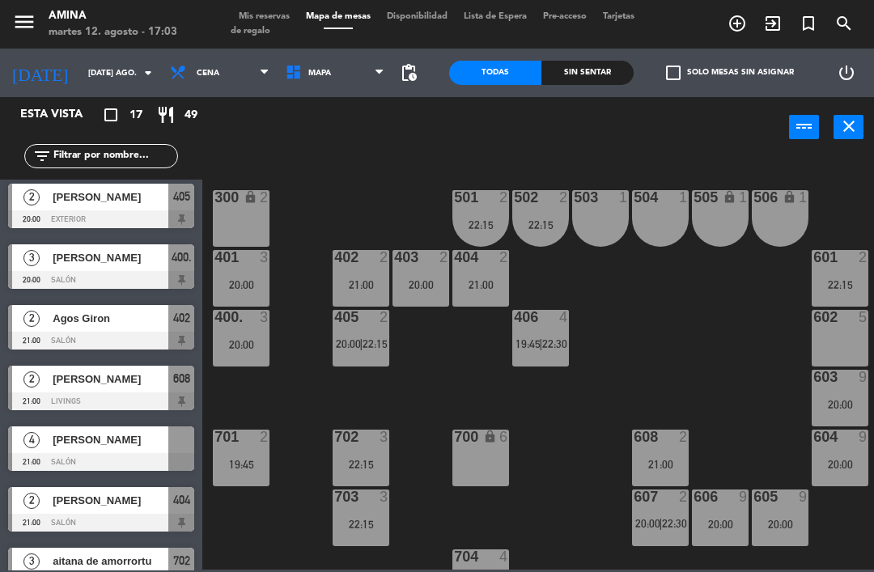
click at [150, 440] on span "[PERSON_NAME]" at bounding box center [111, 439] width 116 height 17
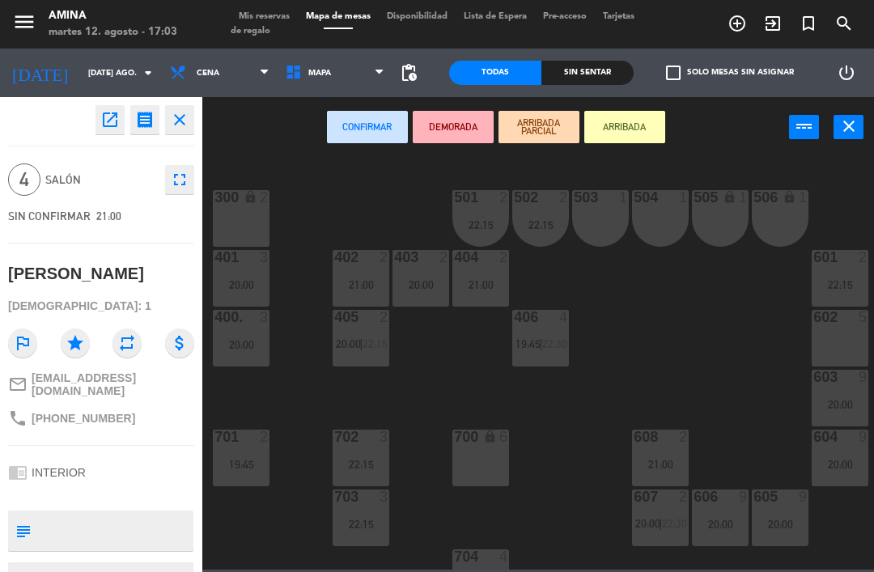
click at [840, 350] on div "602 5" at bounding box center [839, 338] width 57 height 57
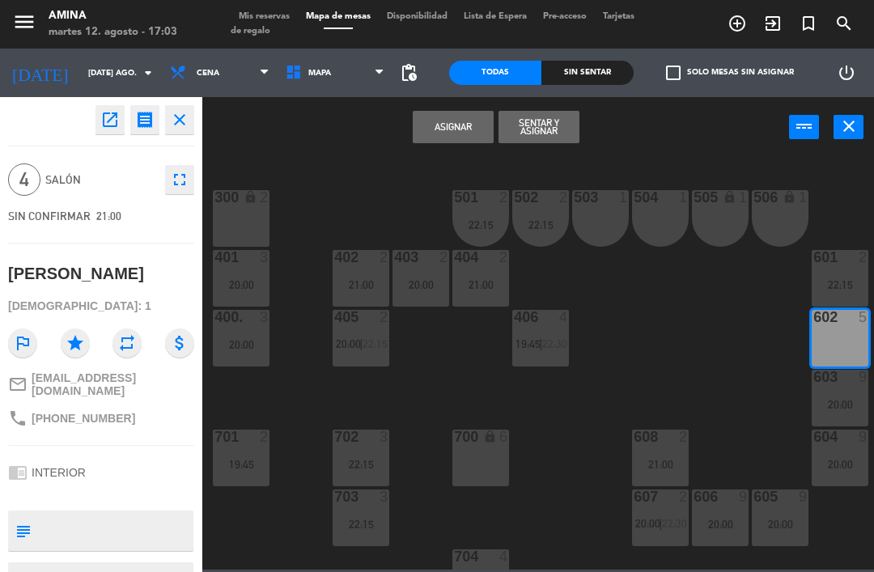
click at [459, 120] on button "Asignar" at bounding box center [452, 127] width 81 height 32
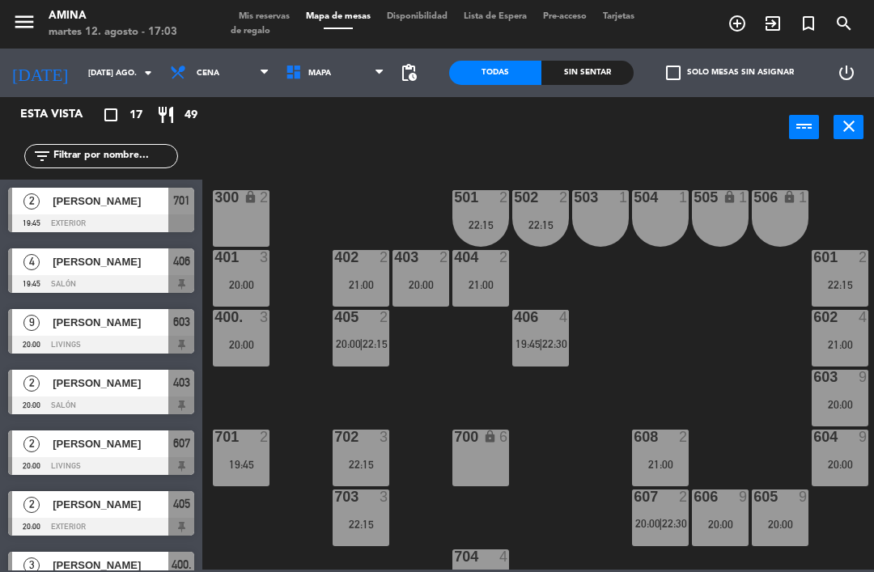
click at [268, 12] on span "Mis reservas" at bounding box center [264, 16] width 67 height 9
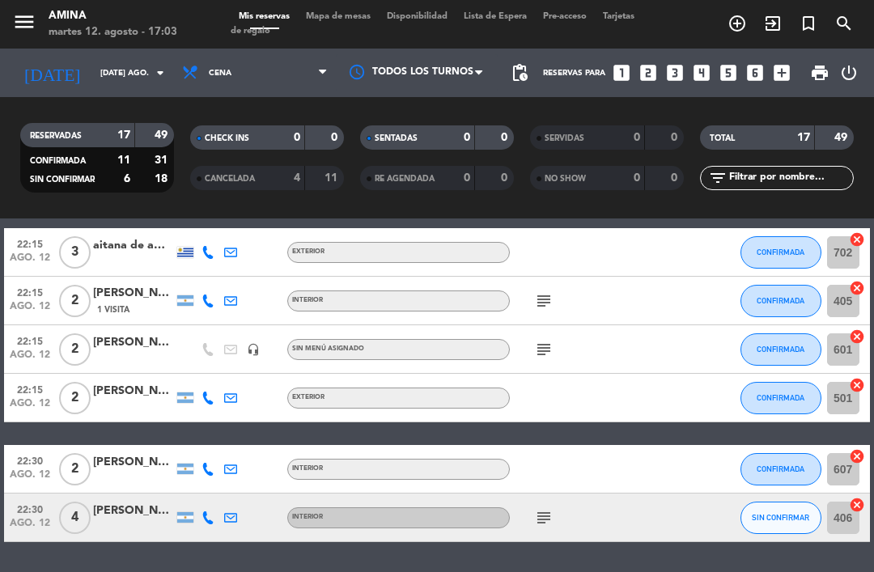
scroll to position [666, 0]
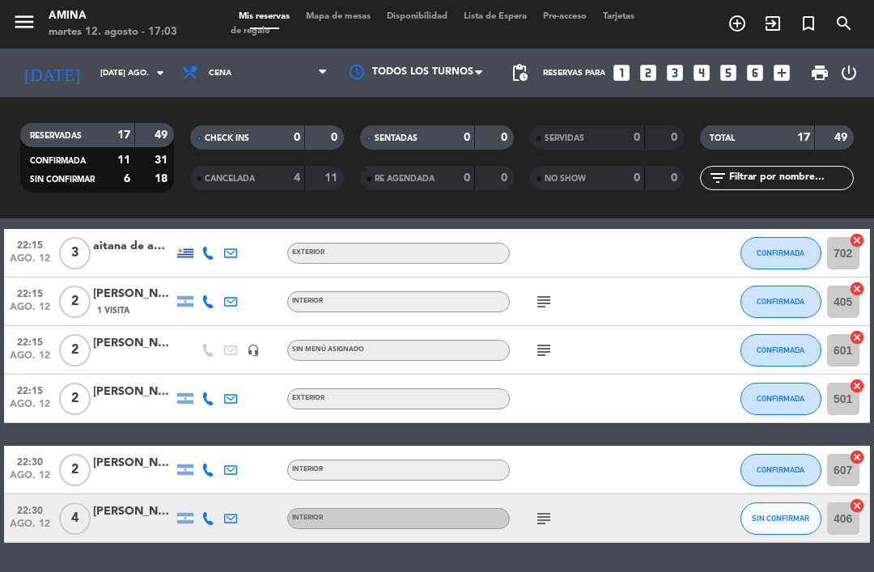
click at [542, 522] on icon "subject" at bounding box center [543, 518] width 19 height 19
click at [758, 520] on span "SIN CONFIRMAR" at bounding box center [779, 518] width 57 height 9
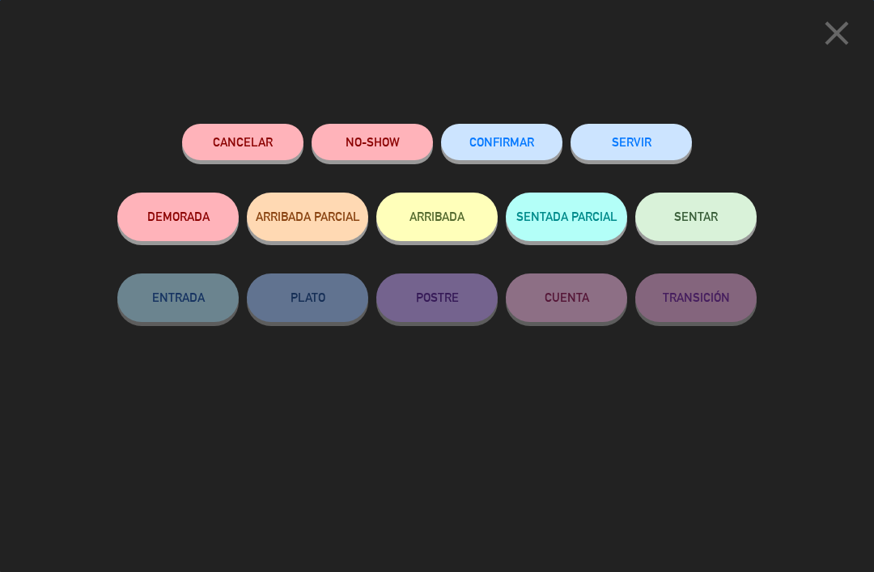
click at [518, 132] on button "CONFIRMAR" at bounding box center [501, 142] width 121 height 36
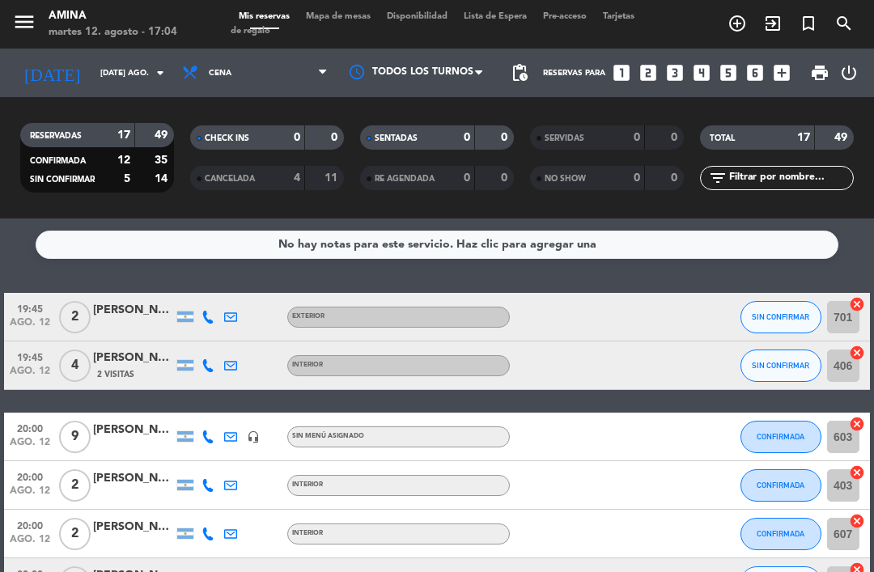
scroll to position [0, 0]
click at [337, 561] on div "20:00 ago. 12 2 [PERSON_NAME] INTERIOR favorite_border SIN CONFIRMAR 405 cancel" at bounding box center [436, 582] width 865 height 49
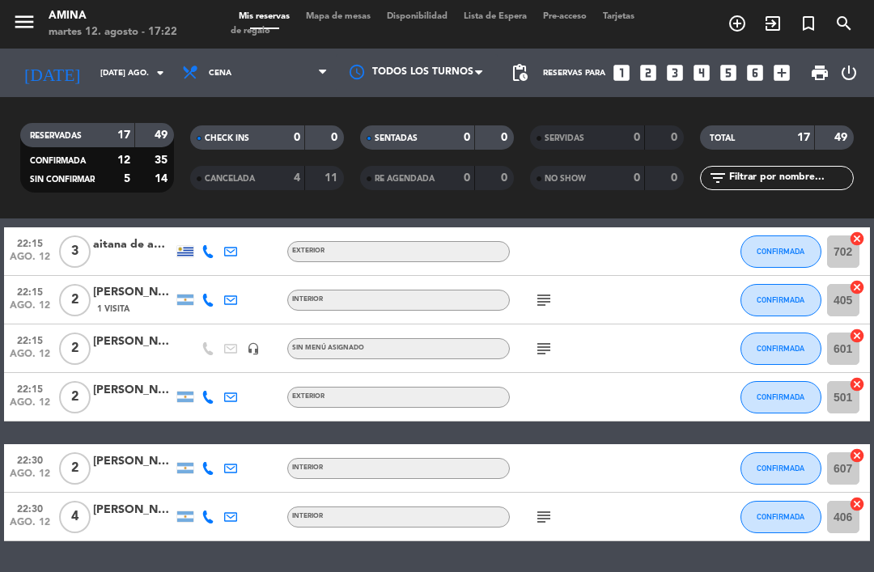
scroll to position [666, 0]
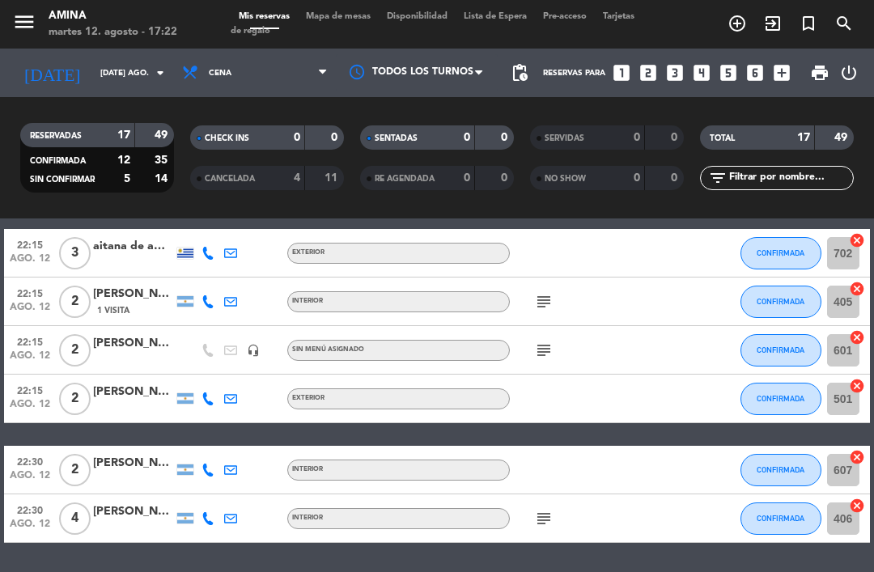
click at [548, 300] on icon "subject" at bounding box center [543, 301] width 19 height 19
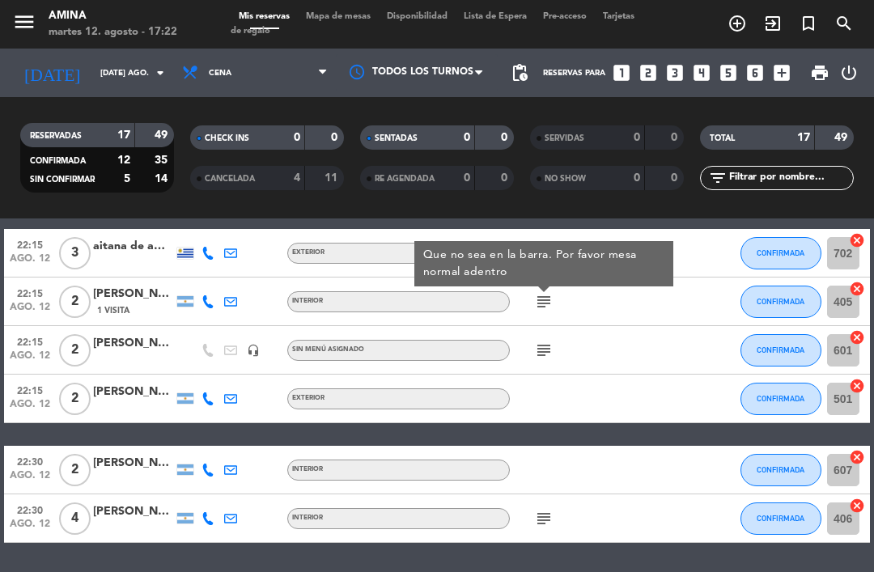
click at [546, 354] on icon "subject" at bounding box center [543, 350] width 19 height 19
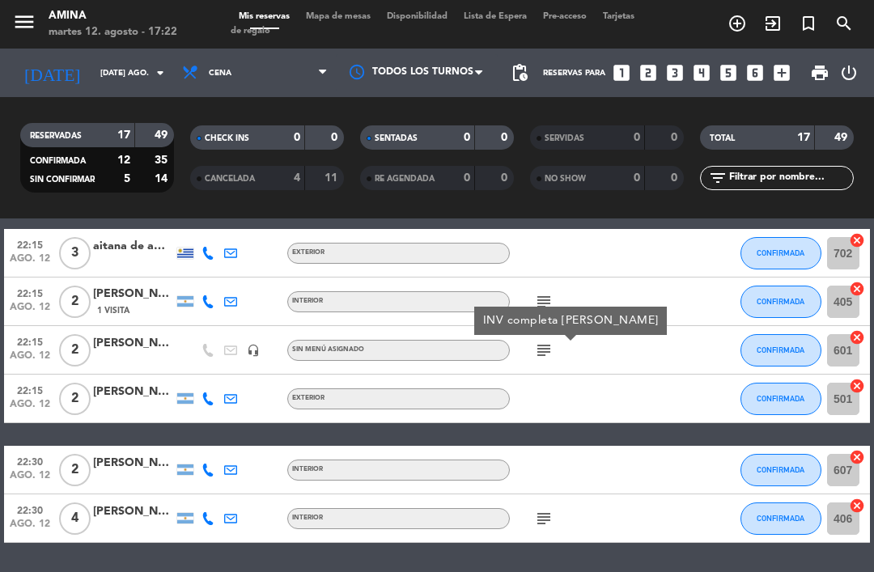
click at [562, 514] on div "subject" at bounding box center [578, 518] width 136 height 48
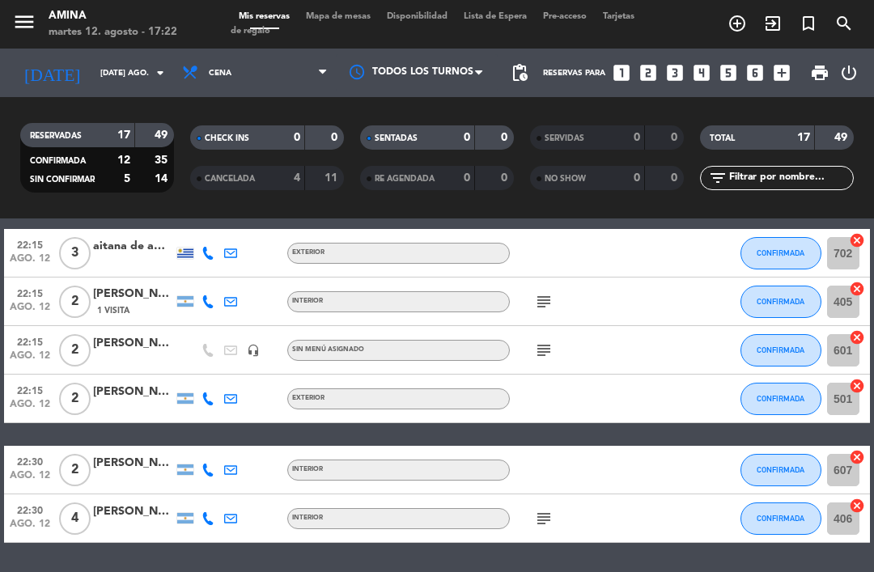
click at [552, 520] on icon "subject" at bounding box center [543, 518] width 19 height 19
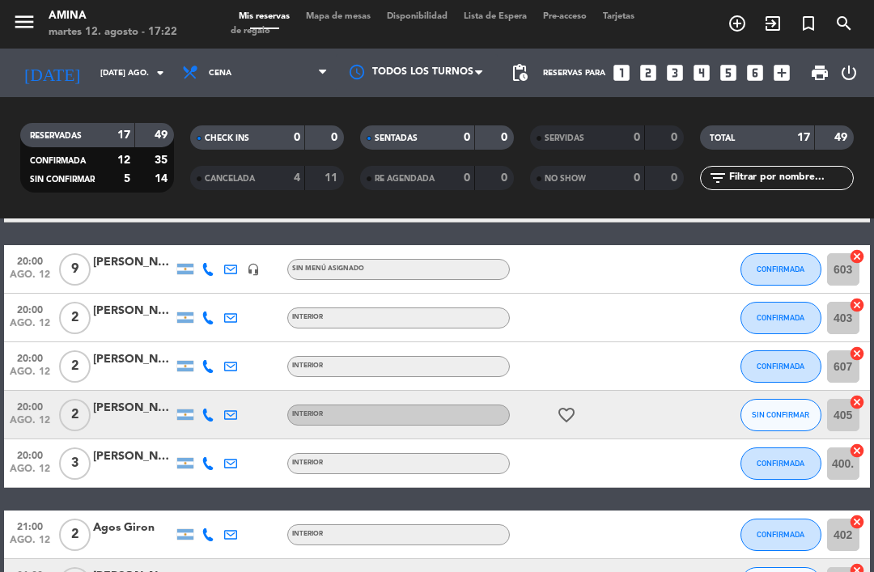
scroll to position [170, 0]
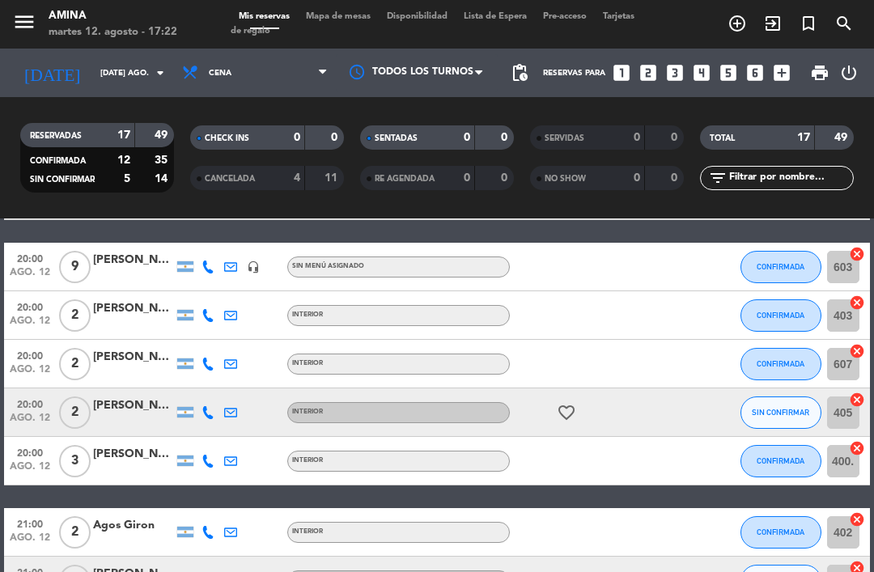
click at [119, 74] on input "[DATE] ago." at bounding box center [147, 73] width 111 height 25
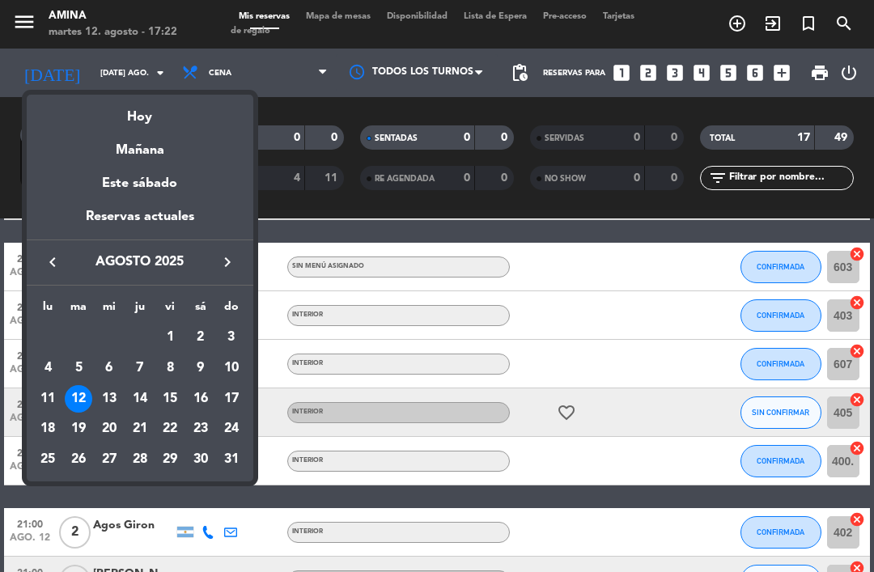
click at [159, 155] on div "Mañana" at bounding box center [140, 144] width 226 height 33
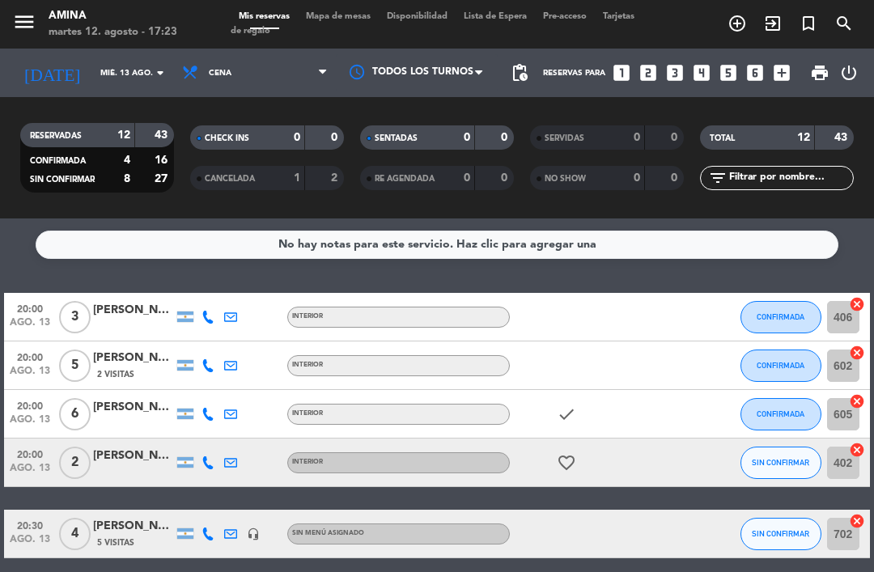
scroll to position [0, 0]
click at [122, 76] on input "mié. 13 ago." at bounding box center [147, 73] width 111 height 25
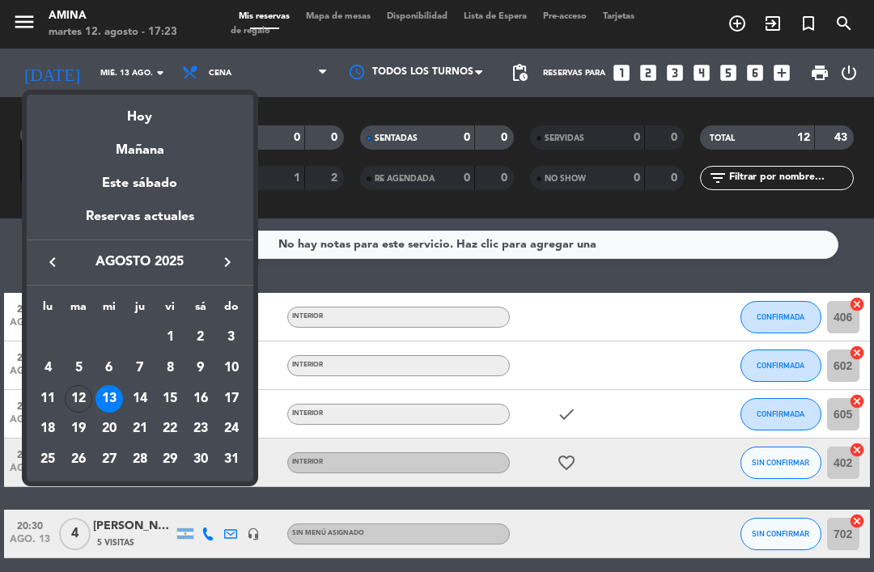
click at [136, 400] on div "14" at bounding box center [139, 398] width 27 height 27
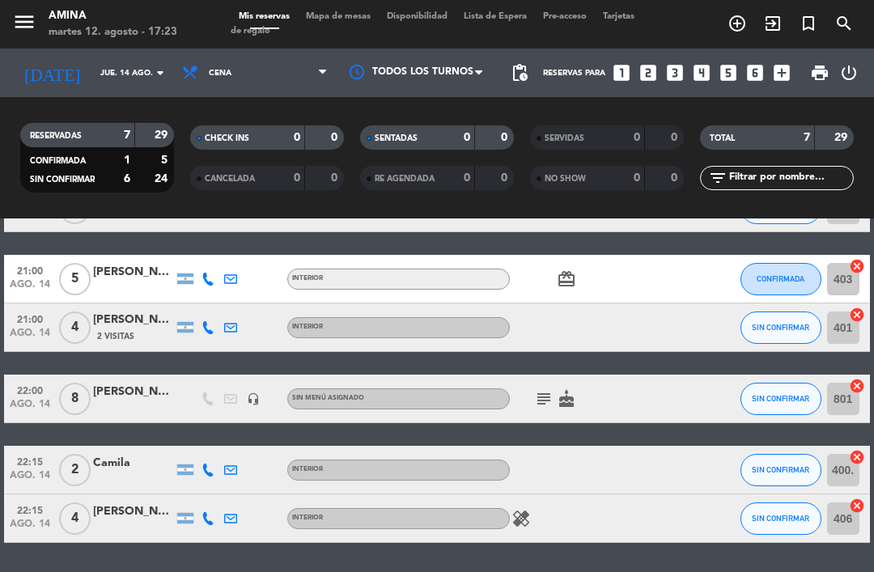
scroll to position [158, 0]
click at [544, 406] on icon "subject" at bounding box center [543, 398] width 19 height 19
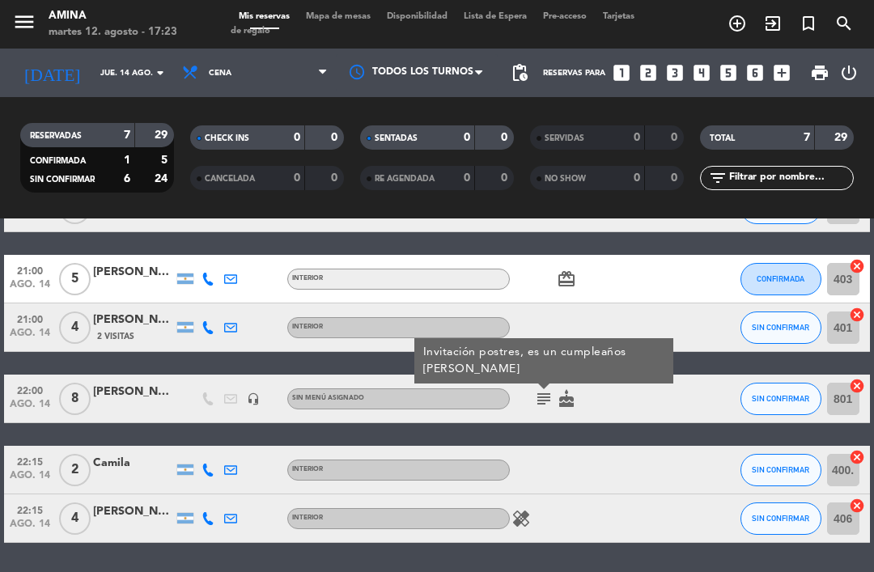
click at [146, 66] on input "jue. 14 ago." at bounding box center [147, 73] width 111 height 25
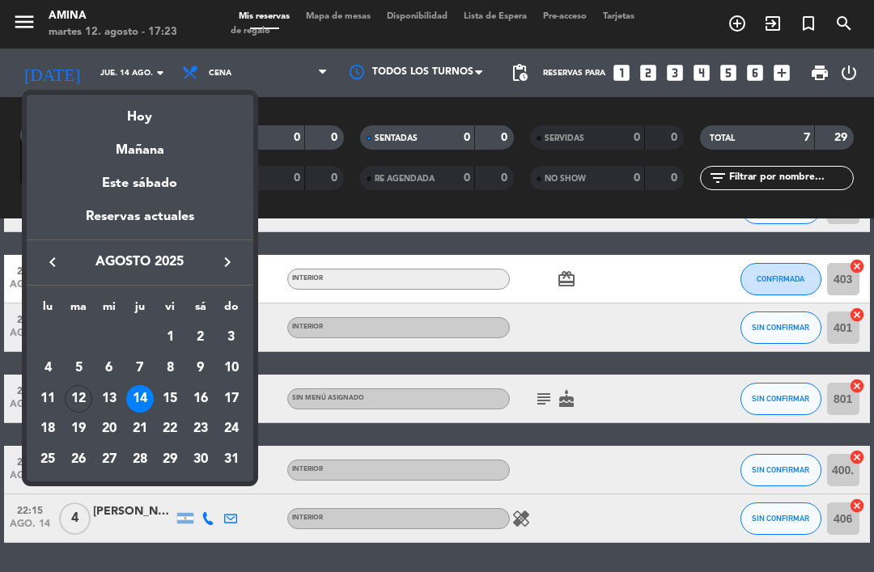
click at [171, 396] on div "15" at bounding box center [169, 398] width 27 height 27
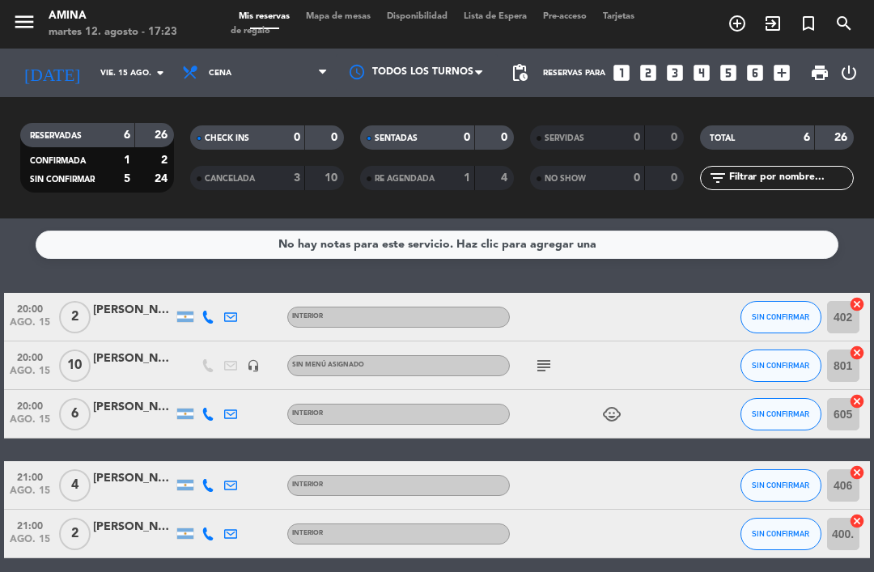
scroll to position [0, 0]
click at [541, 374] on icon "subject" at bounding box center [543, 365] width 19 height 19
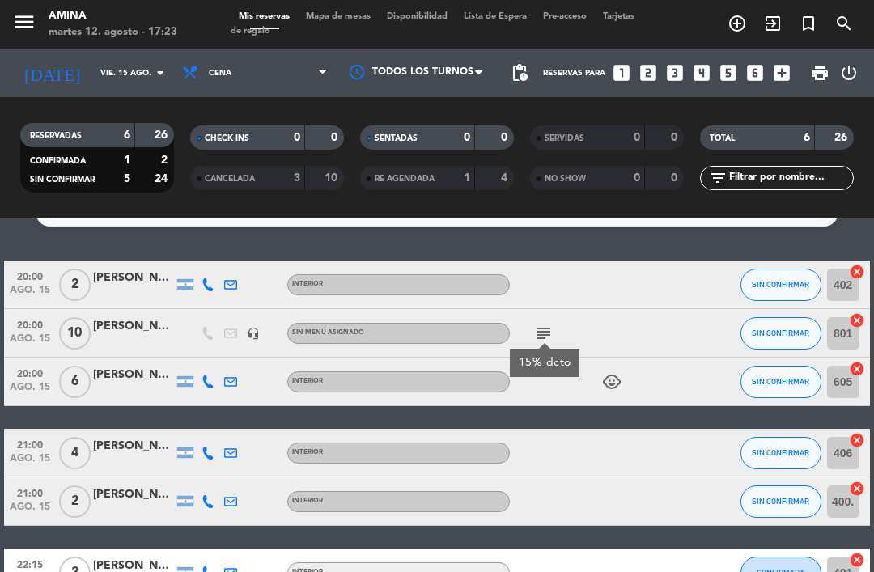
scroll to position [36, 0]
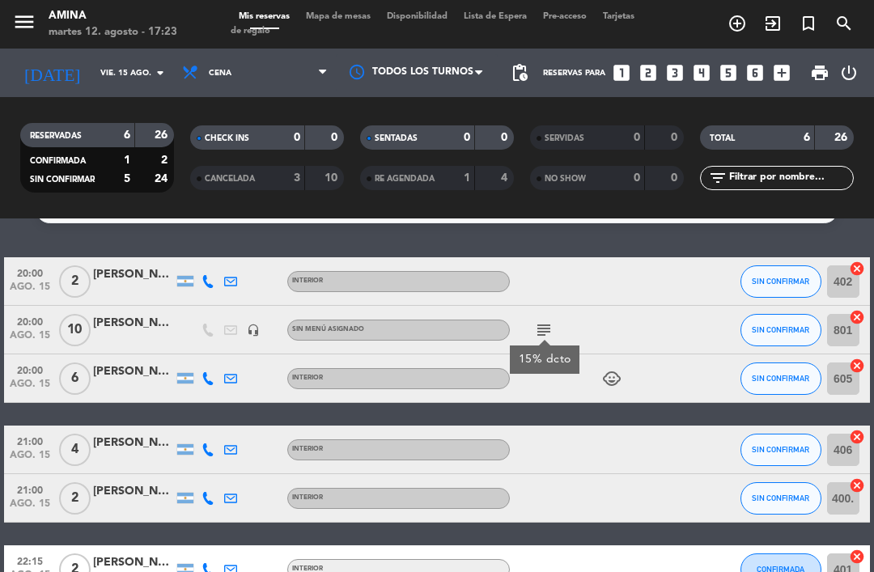
click at [573, 450] on div at bounding box center [578, 449] width 136 height 48
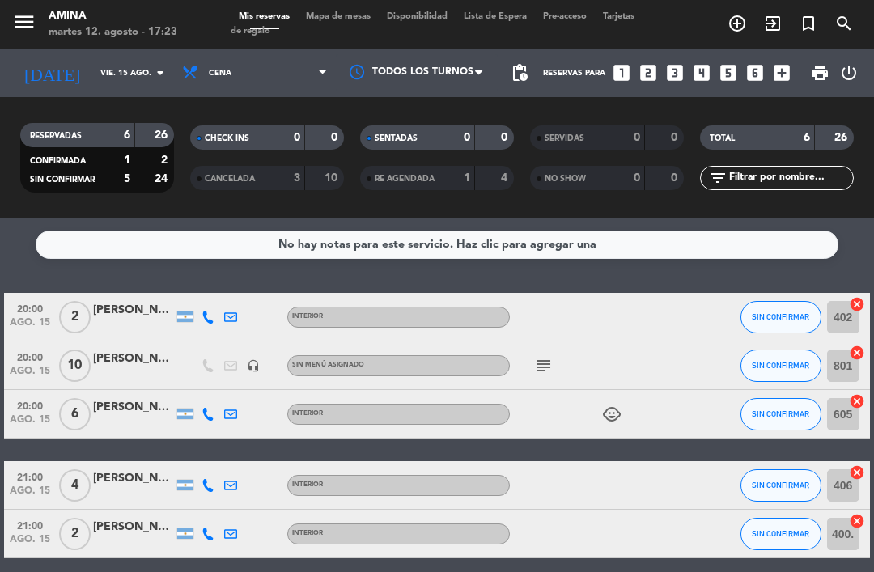
scroll to position [0, 0]
click at [136, 78] on input "vie. 15 ago." at bounding box center [147, 73] width 111 height 25
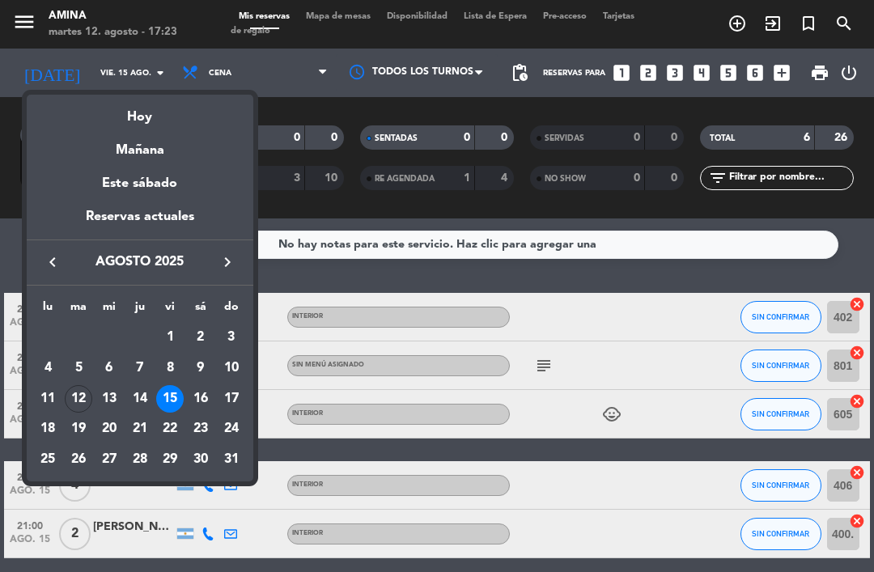
click at [197, 404] on div "16" at bounding box center [200, 398] width 27 height 27
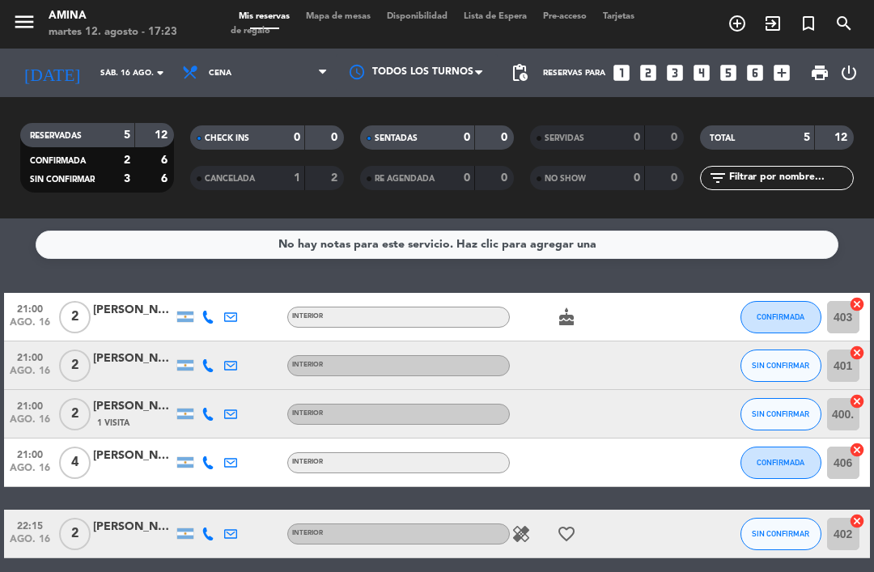
click at [127, 71] on input "sáb. 16 ago." at bounding box center [147, 73] width 111 height 25
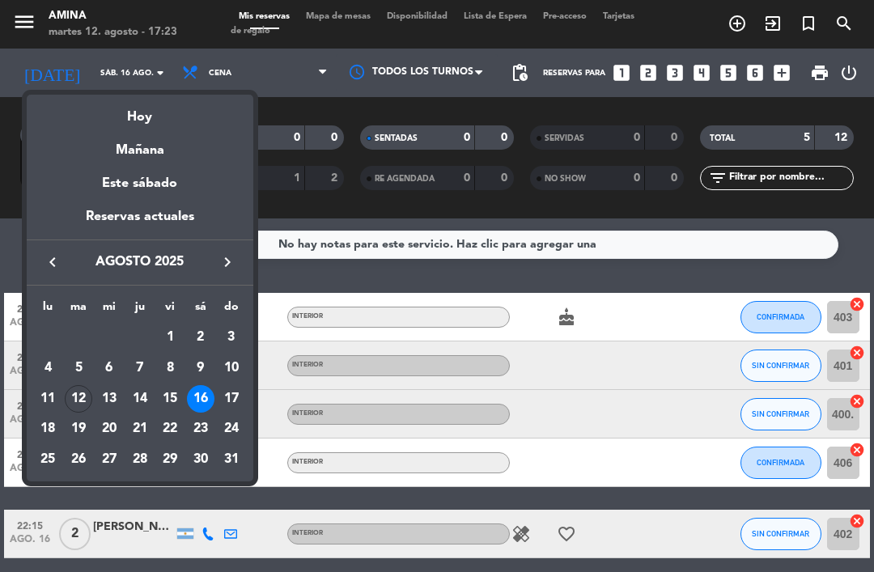
click at [76, 397] on div "12" at bounding box center [78, 398] width 27 height 27
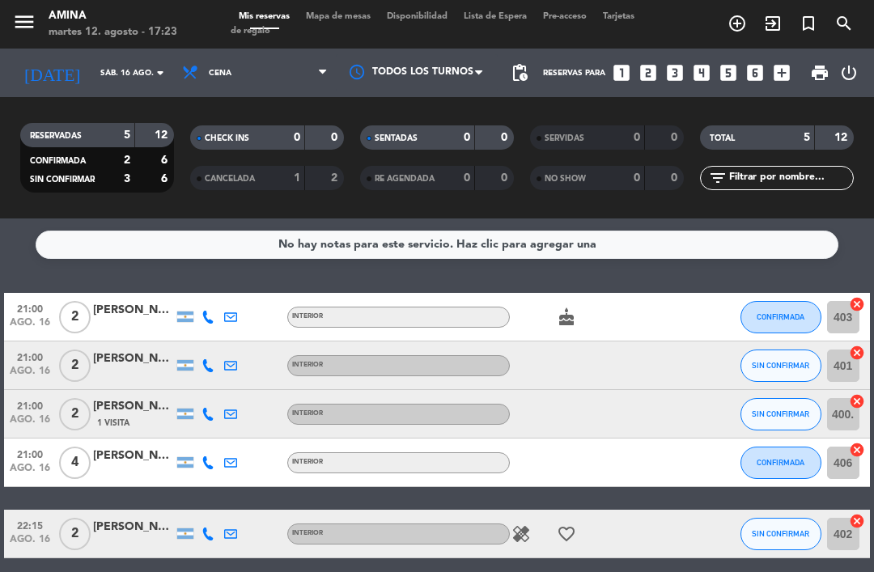
type input "[DATE] ago."
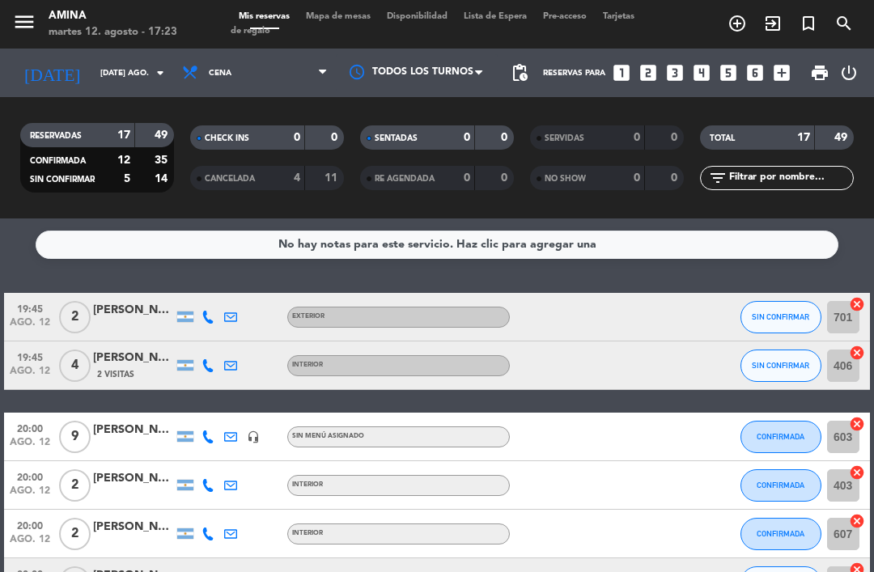
click at [146, 68] on input "[DATE] ago." at bounding box center [147, 73] width 111 height 25
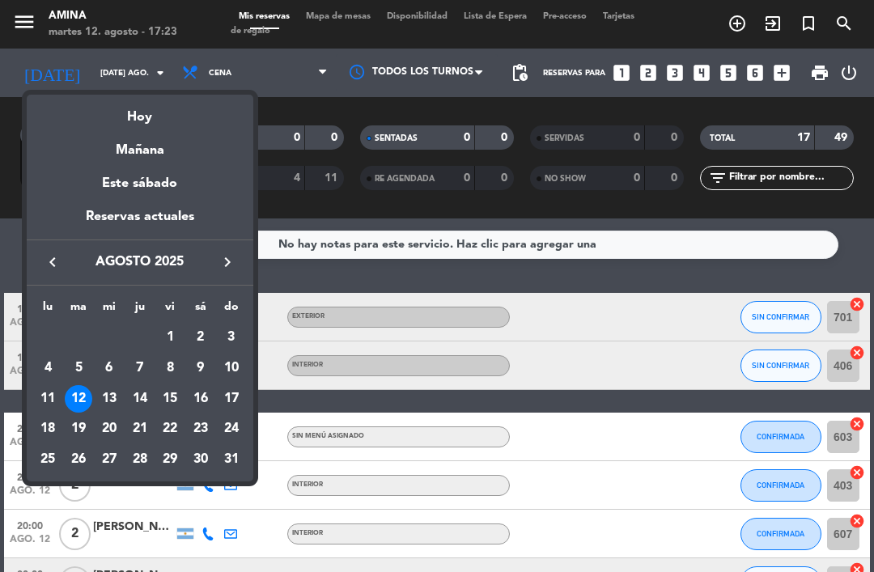
click at [155, 115] on div "Hoy" at bounding box center [140, 111] width 226 height 33
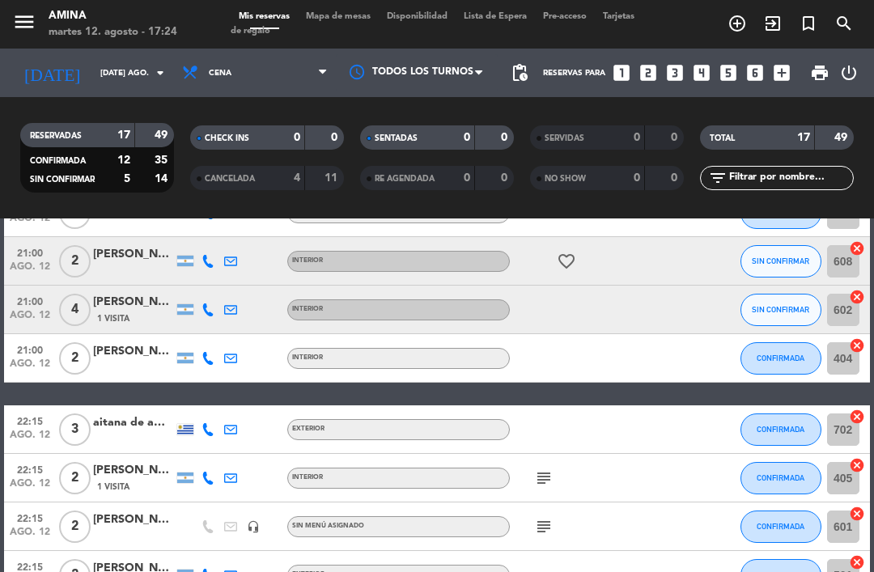
scroll to position [490, 0]
